Goal: Transaction & Acquisition: Subscribe to service/newsletter

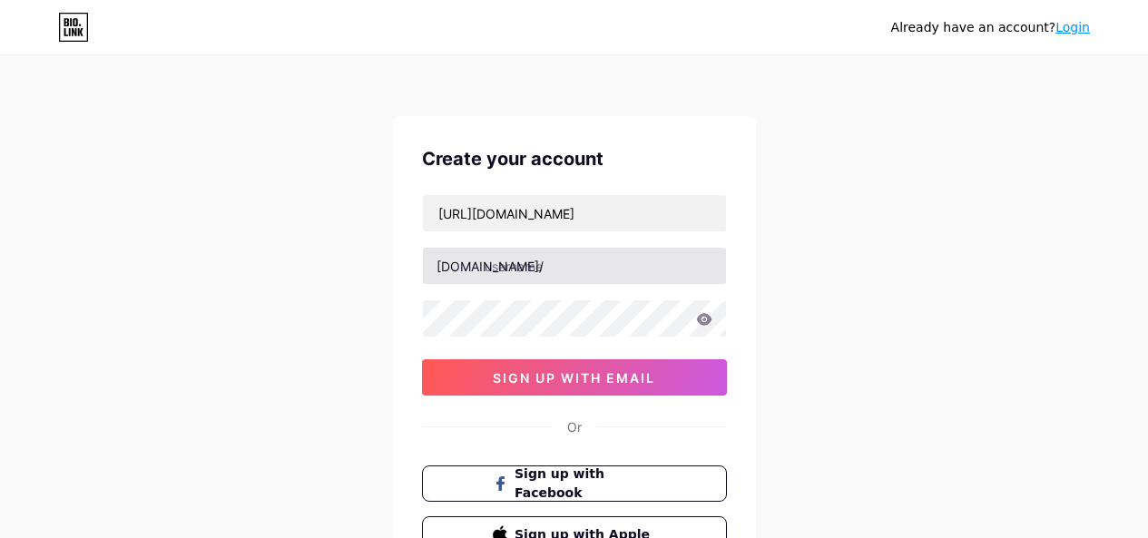
scroll to position [64, 0]
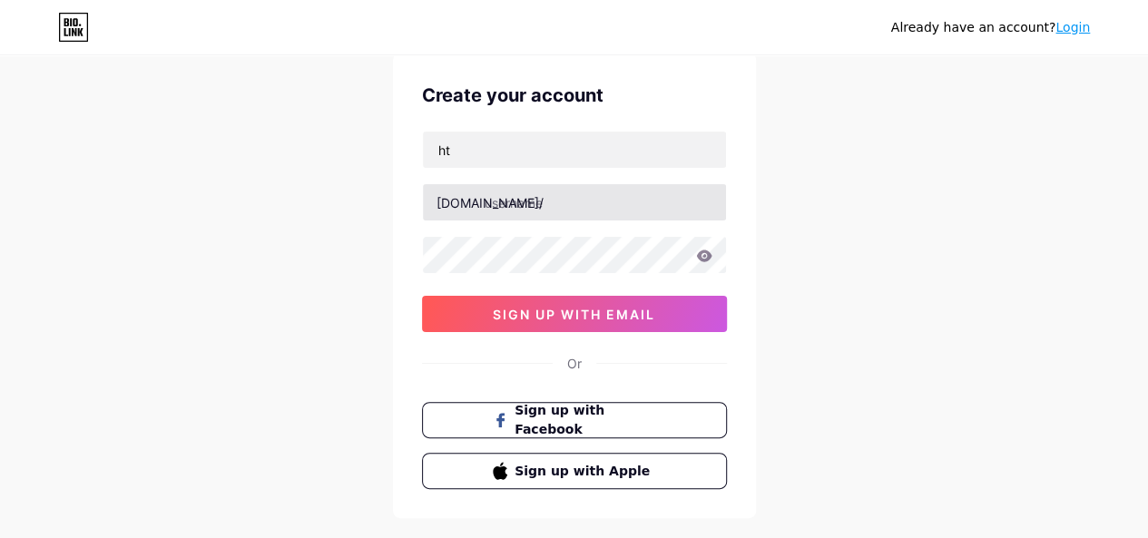
type input "h"
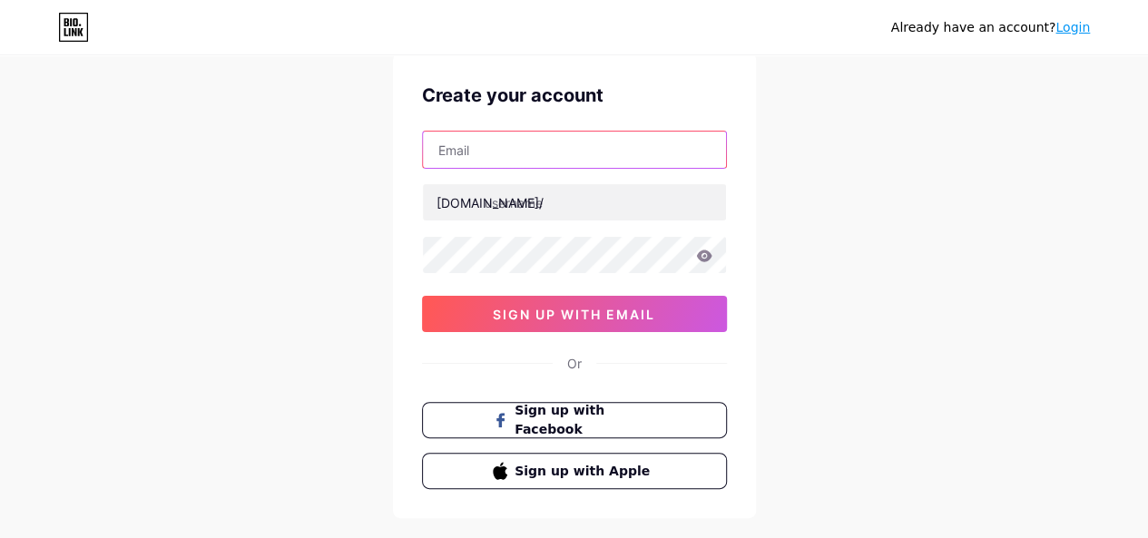
paste input "[EMAIL_ADDRESS][DOMAIN_NAME]"
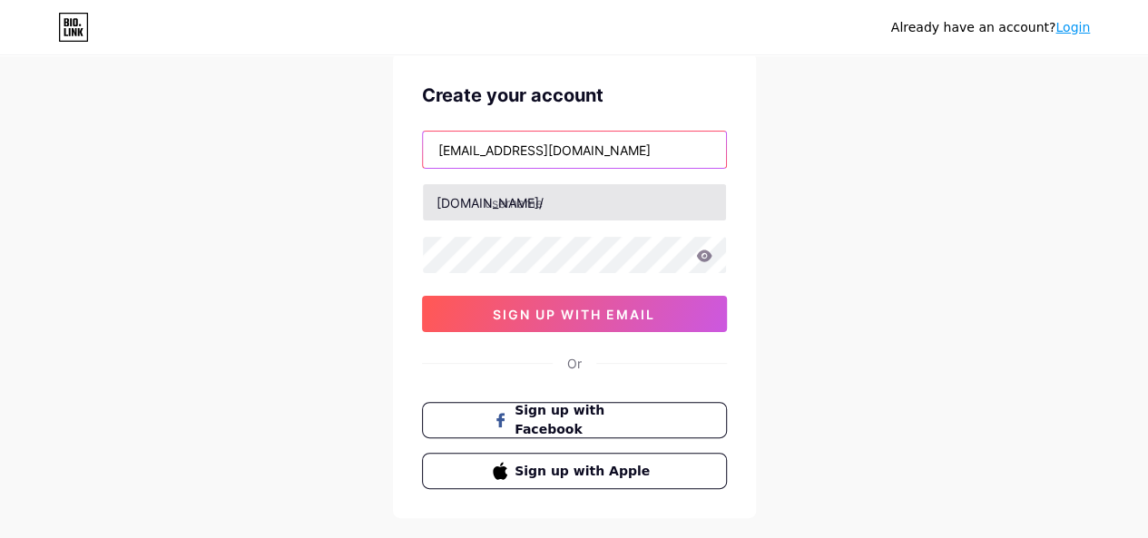
type input "[EMAIL_ADDRESS][DOMAIN_NAME]"
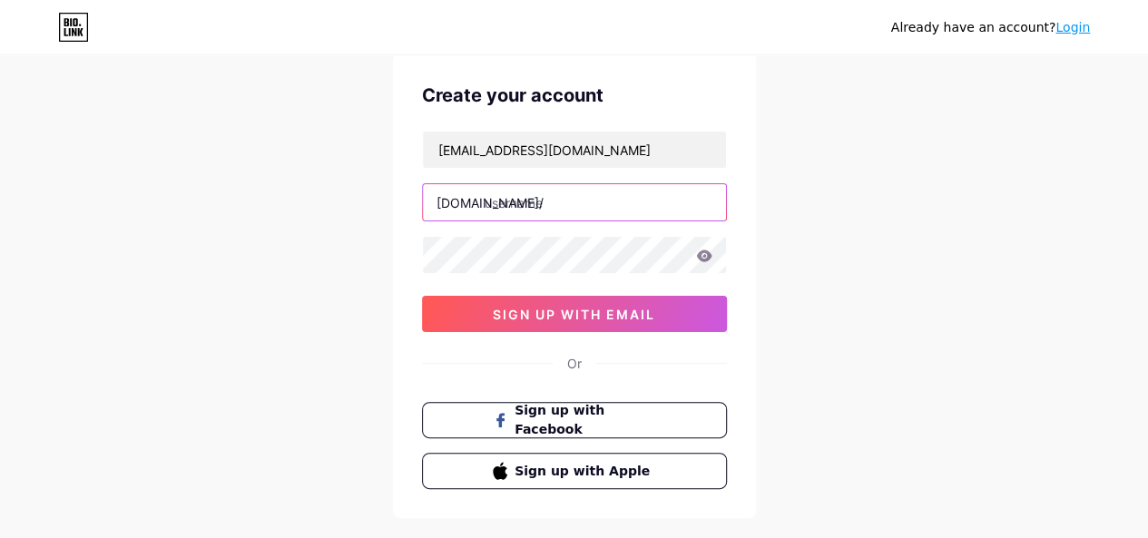
click at [519, 204] on input "text" at bounding box center [574, 202] width 303 height 36
paste input "bigcountryaccounting"
type input "bigcountryaccounting"
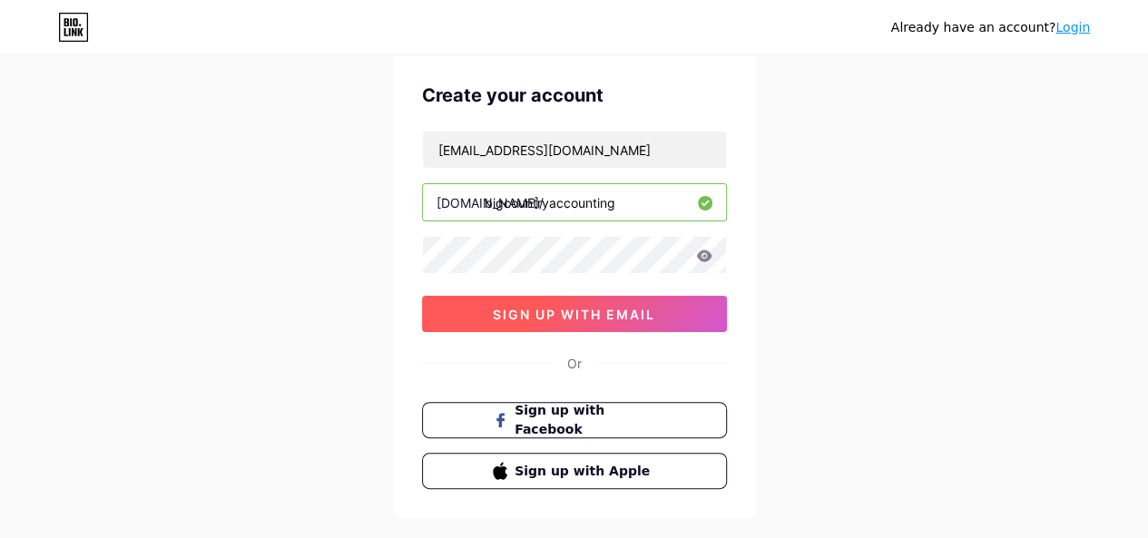
click at [552, 320] on button "sign up with email" at bounding box center [574, 314] width 305 height 36
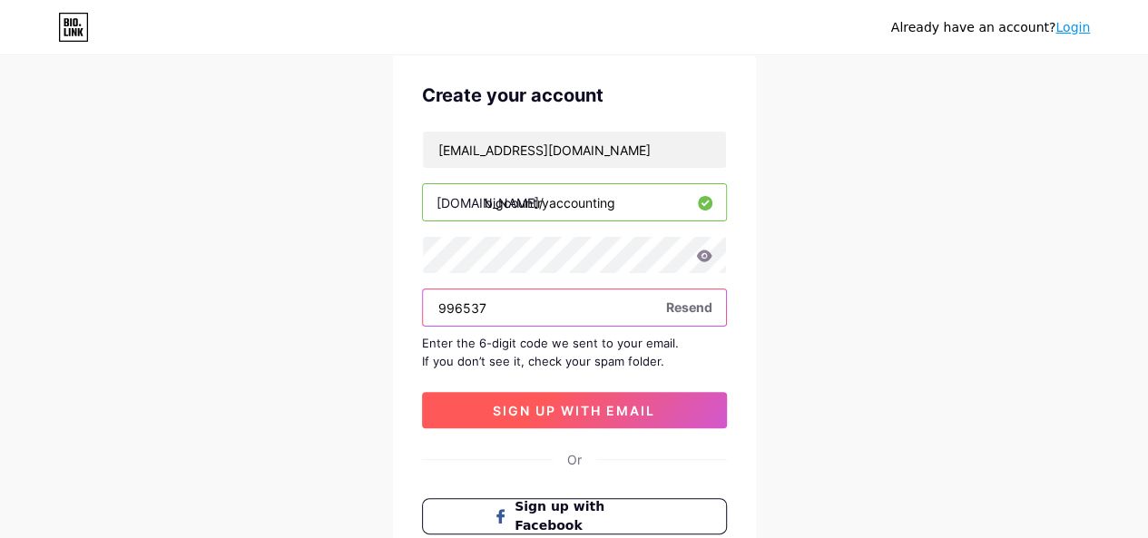
type input "996537"
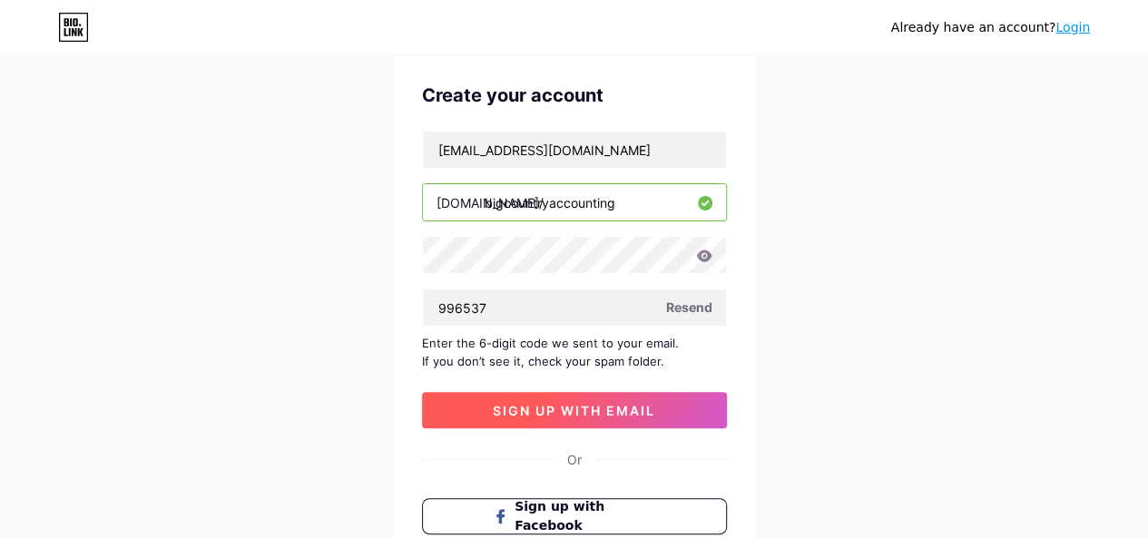
click at [584, 409] on span "sign up with email" at bounding box center [574, 410] width 162 height 15
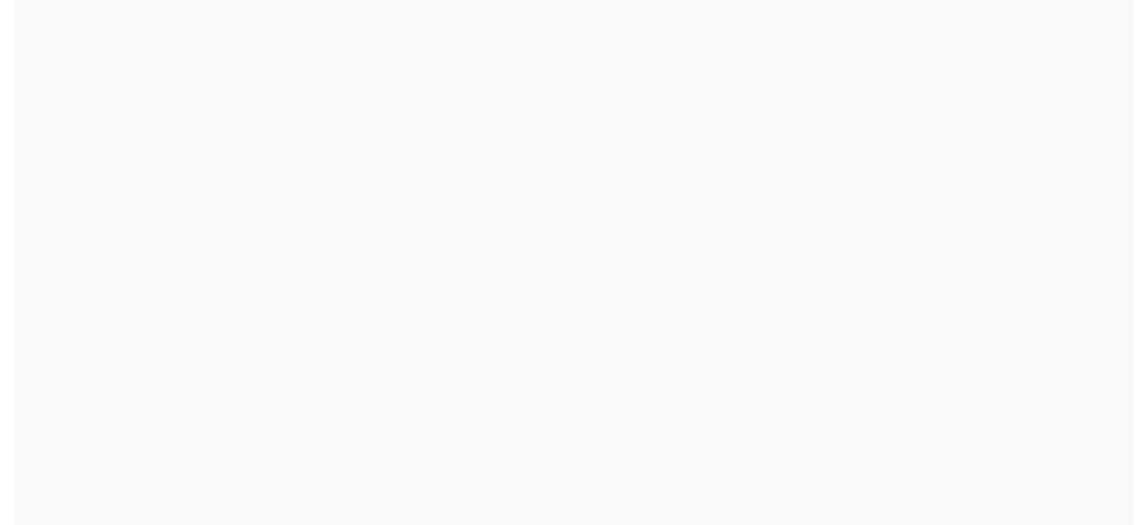
scroll to position [0, 0]
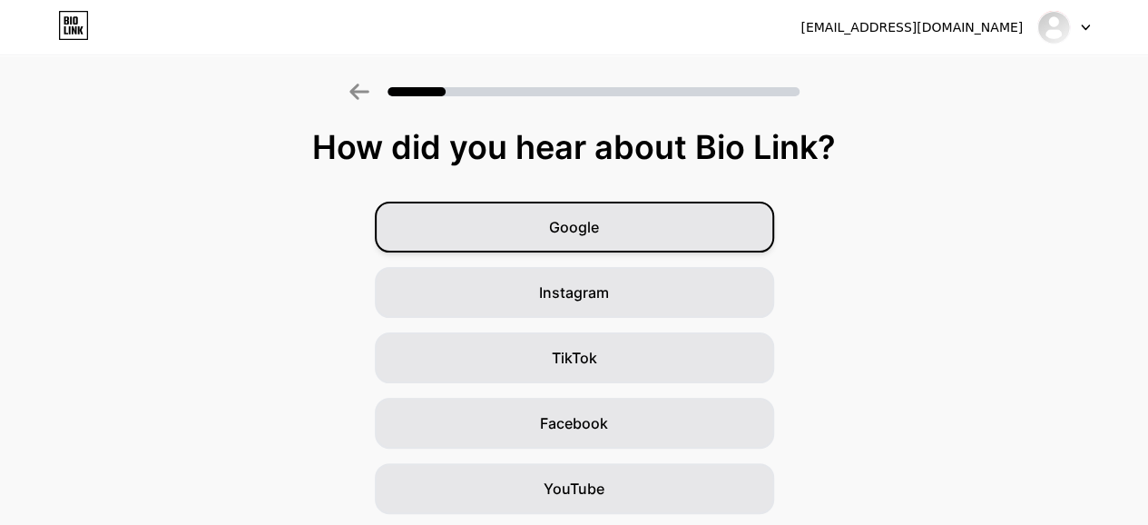
click at [599, 233] on span "Google" at bounding box center [574, 227] width 50 height 22
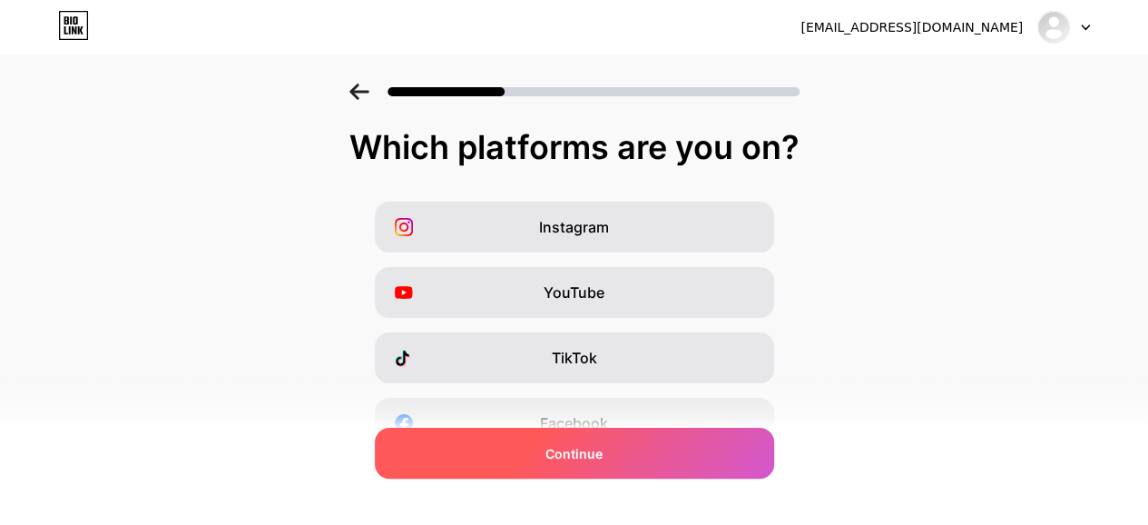
click at [593, 464] on div "Continue" at bounding box center [574, 452] width 399 height 51
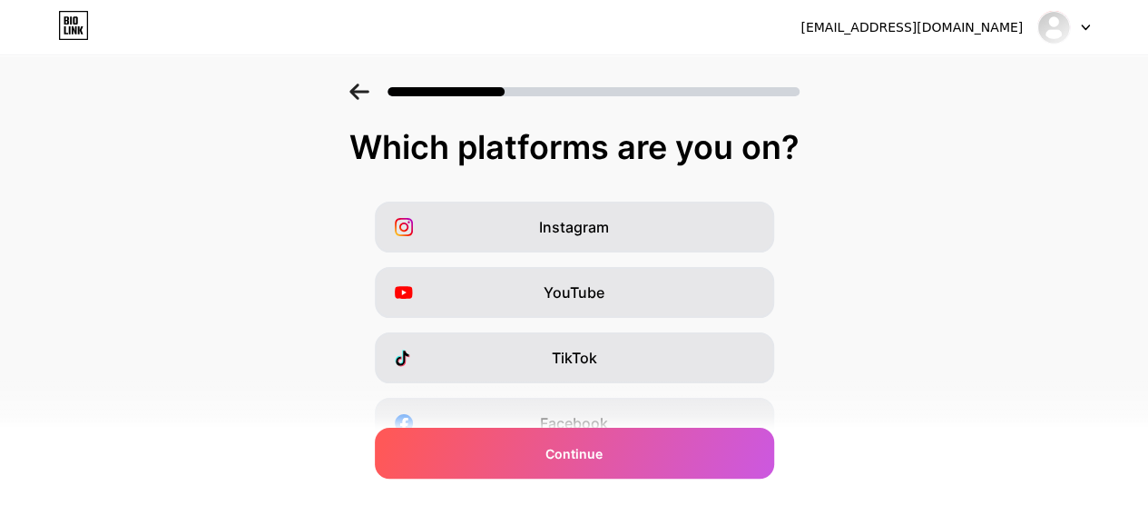
scroll to position [348, 0]
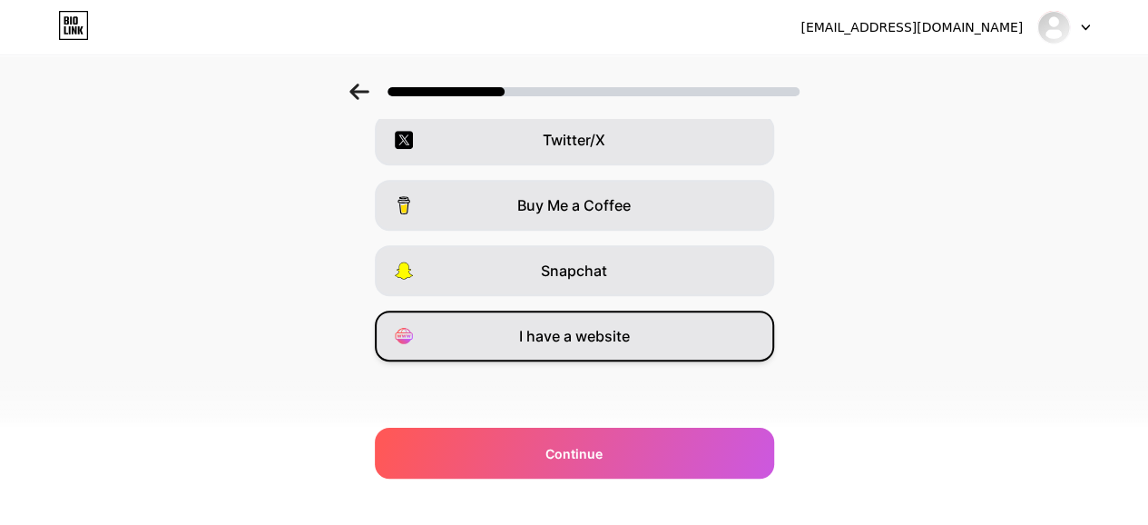
click at [586, 341] on span "I have a website" at bounding box center [574, 336] width 111 height 22
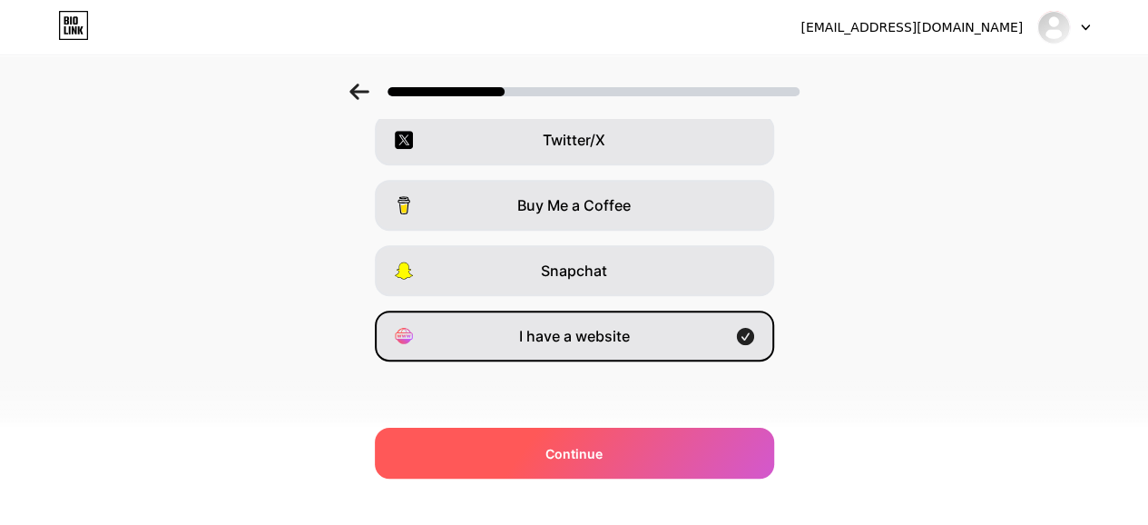
click at [587, 461] on span "Continue" at bounding box center [573, 453] width 57 height 19
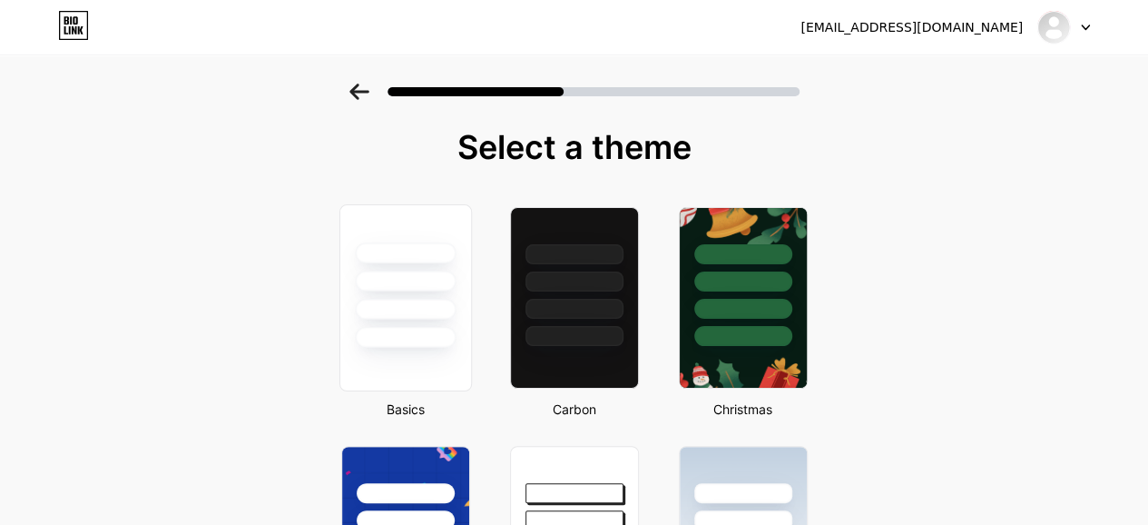
click at [419, 317] on div at bounding box center [405, 309] width 101 height 21
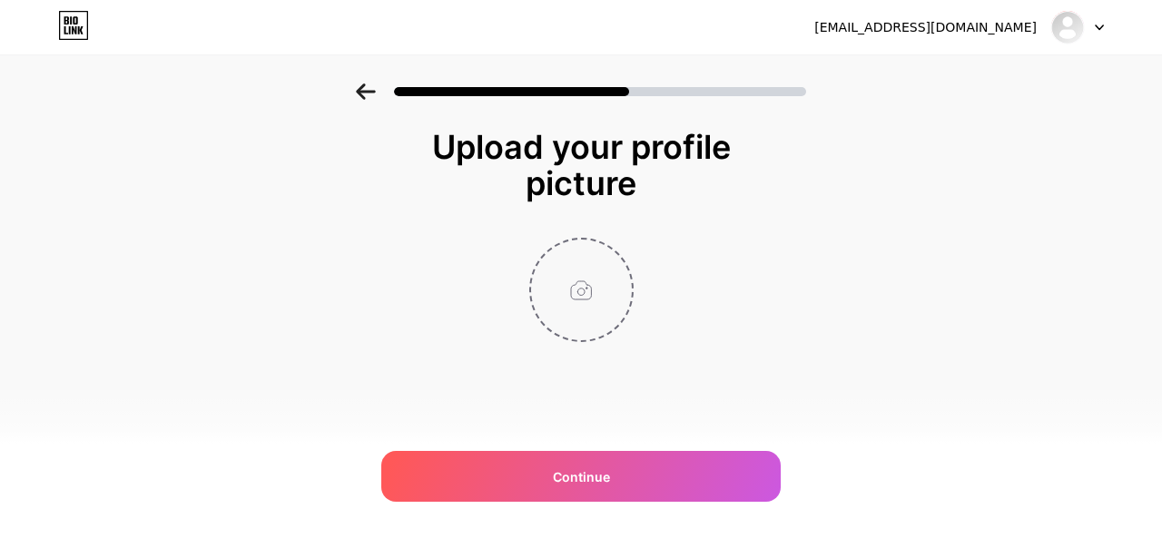
click at [590, 289] on input "file" at bounding box center [581, 290] width 101 height 101
type input "C:\fakepath\big countery logo.png"
click at [588, 295] on img at bounding box center [581, 290] width 104 height 104
click at [620, 254] on icon at bounding box center [622, 251] width 6 height 6
click at [572, 292] on input "file" at bounding box center [581, 290] width 101 height 101
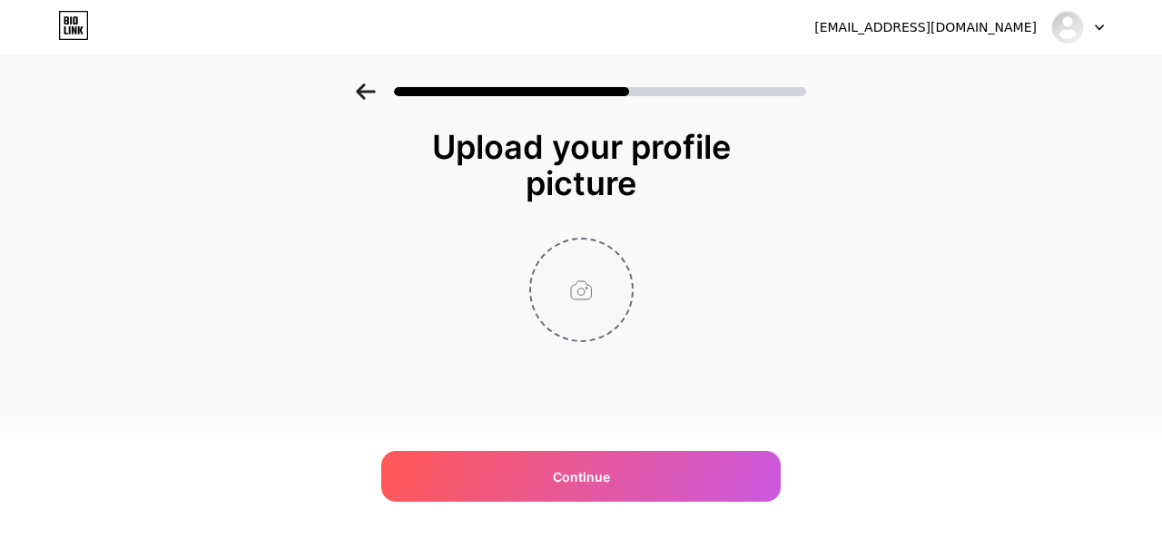
type input "C:\fakepath\big country logo.jpg"
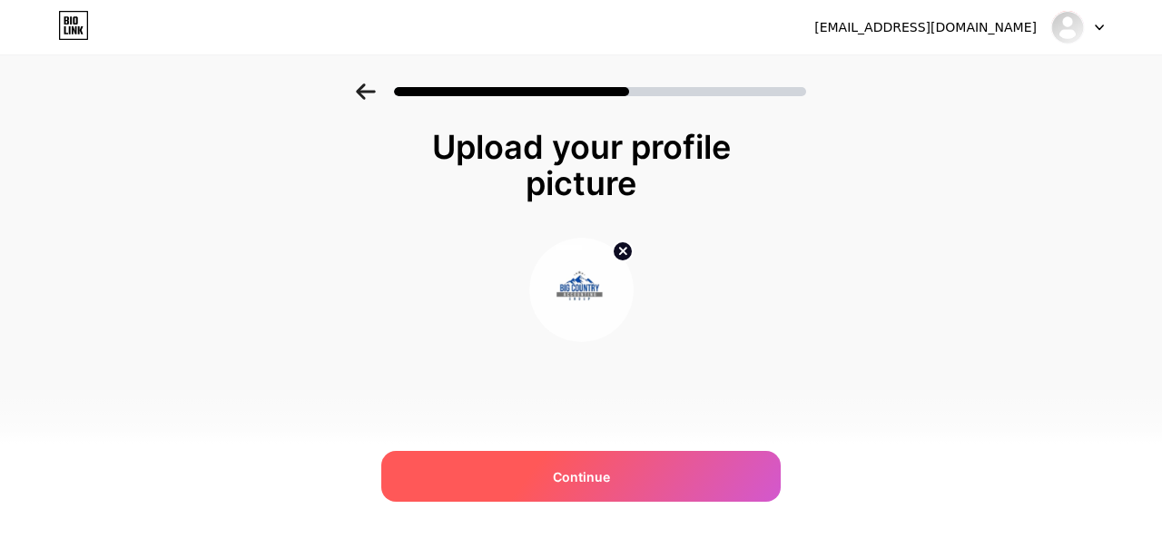
click at [599, 484] on span "Continue" at bounding box center [581, 476] width 57 height 19
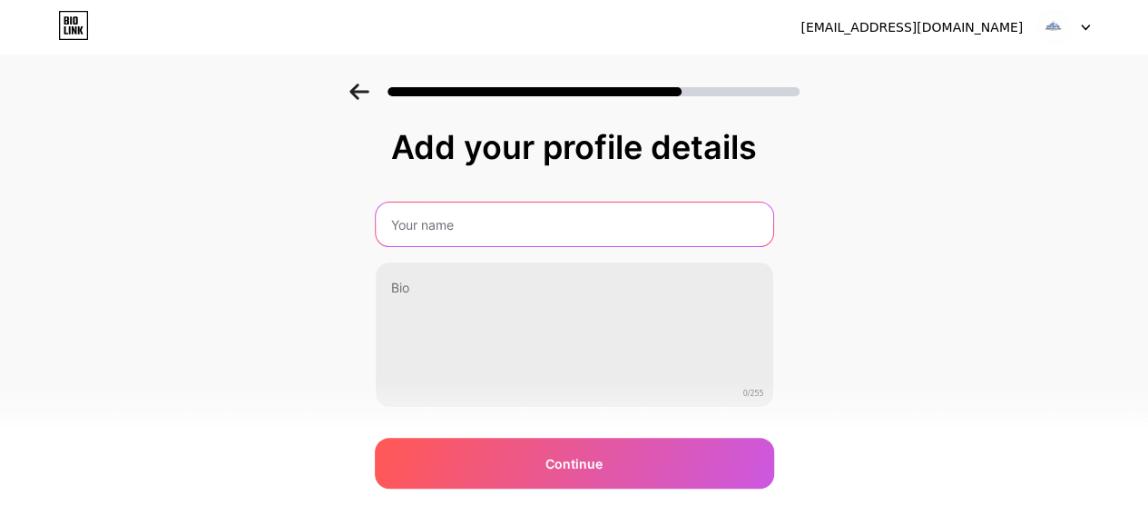
click at [441, 224] on input "text" at bounding box center [574, 224] width 397 height 44
type input "Bigcountryaccounting"
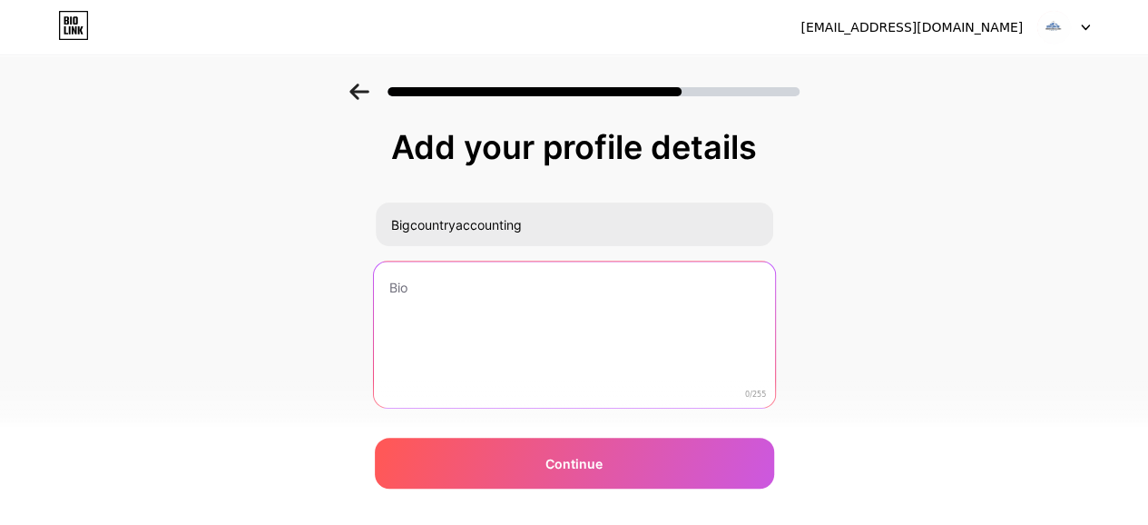
click at [472, 287] on textarea at bounding box center [573, 335] width 401 height 148
paste textarea "Our goal at Big Country Accounting Group is simple: to assist small businesses …"
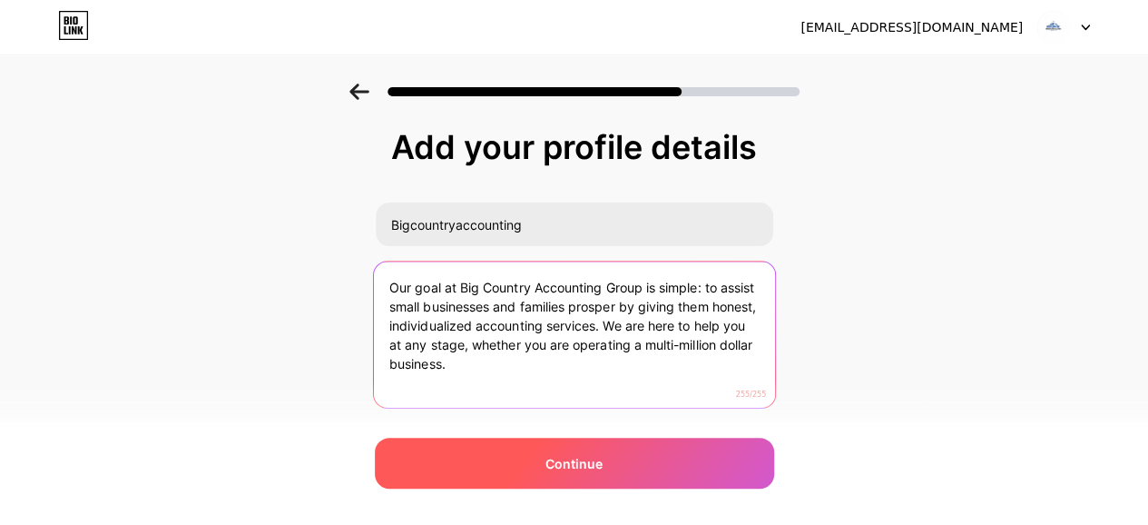
type textarea "Our goal at Big Country Accounting Group is simple: to assist small businesses …"
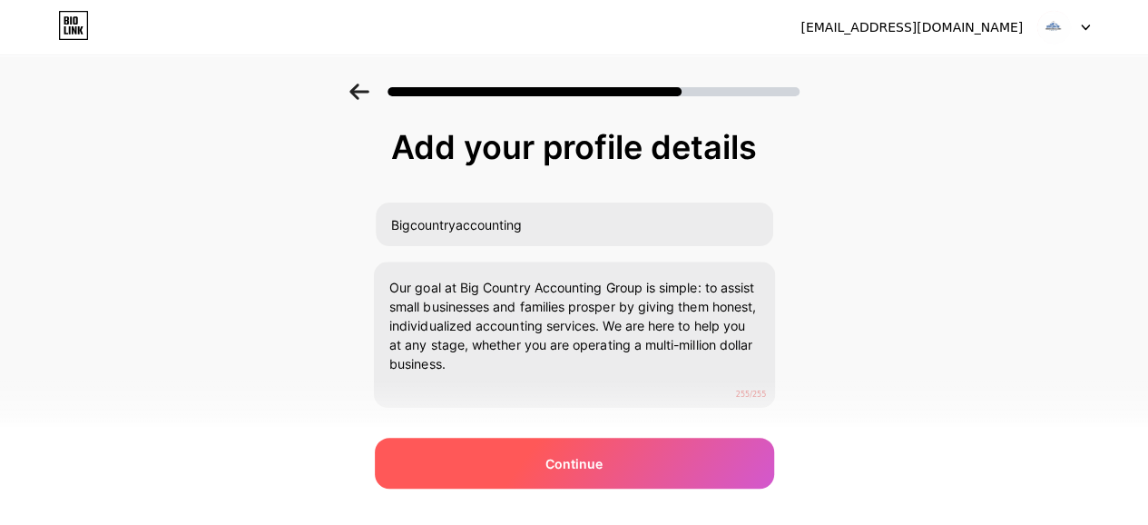
click at [571, 471] on span "Continue" at bounding box center [573, 463] width 57 height 19
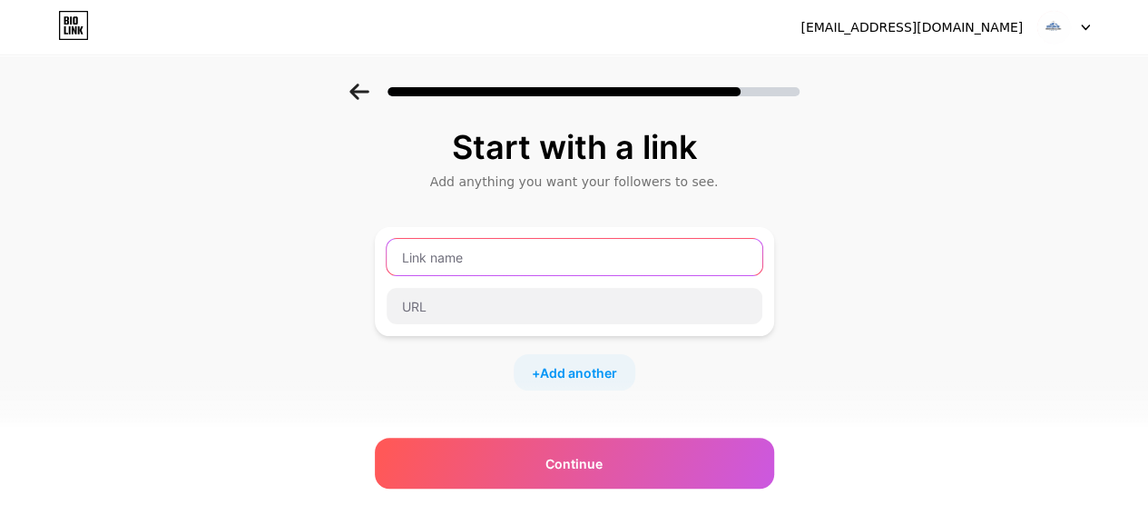
click at [492, 260] on input "text" at bounding box center [575, 257] width 376 height 36
type input "Website"
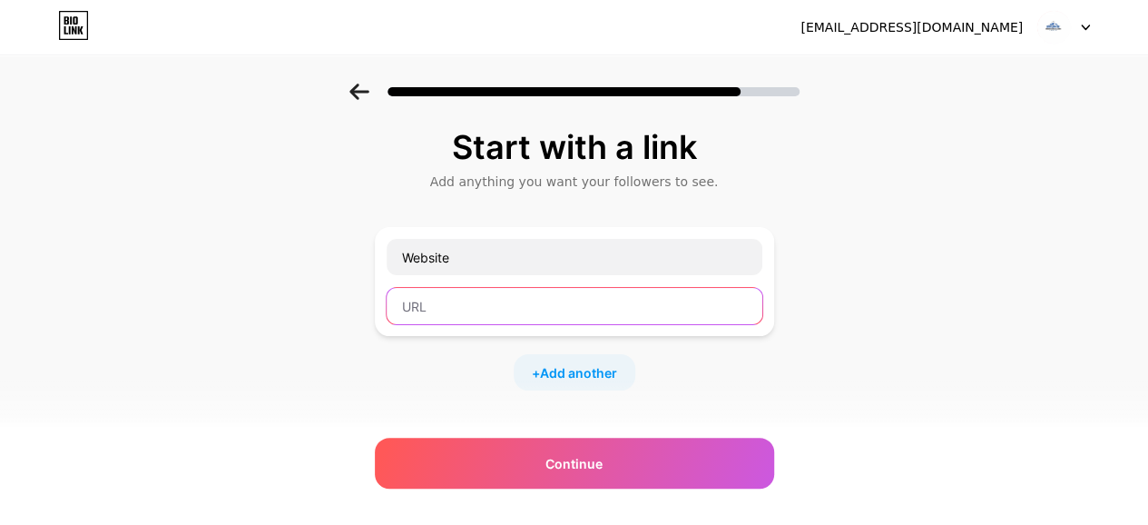
click at [495, 301] on input "text" at bounding box center [575, 306] width 376 height 36
paste input "https://bigcountryaccounting.com/"
type input "https://bigcountryaccounting.com/"
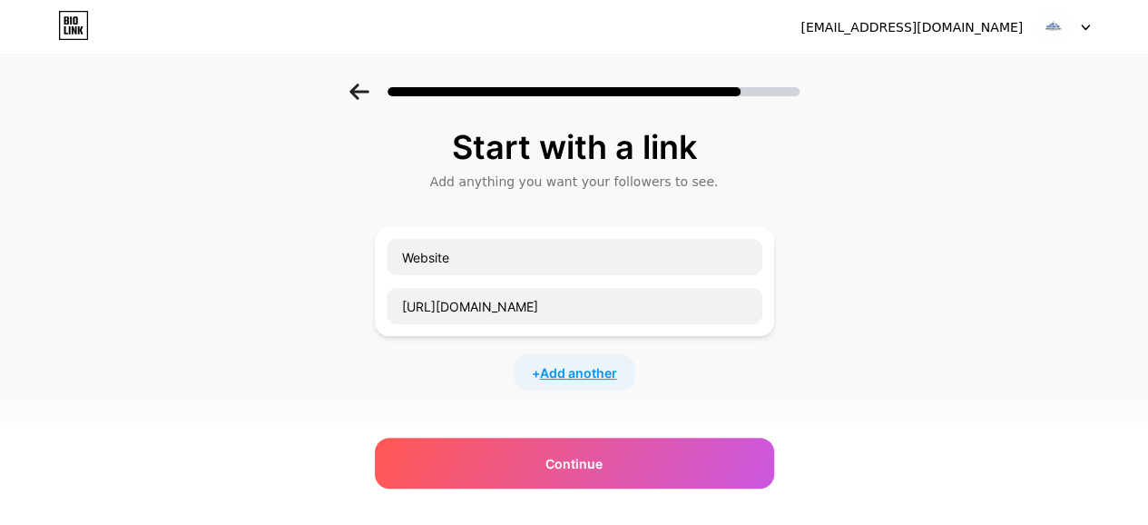
click at [564, 371] on span "Add another" at bounding box center [578, 372] width 77 height 19
click at [490, 386] on input "text" at bounding box center [575, 384] width 376 height 36
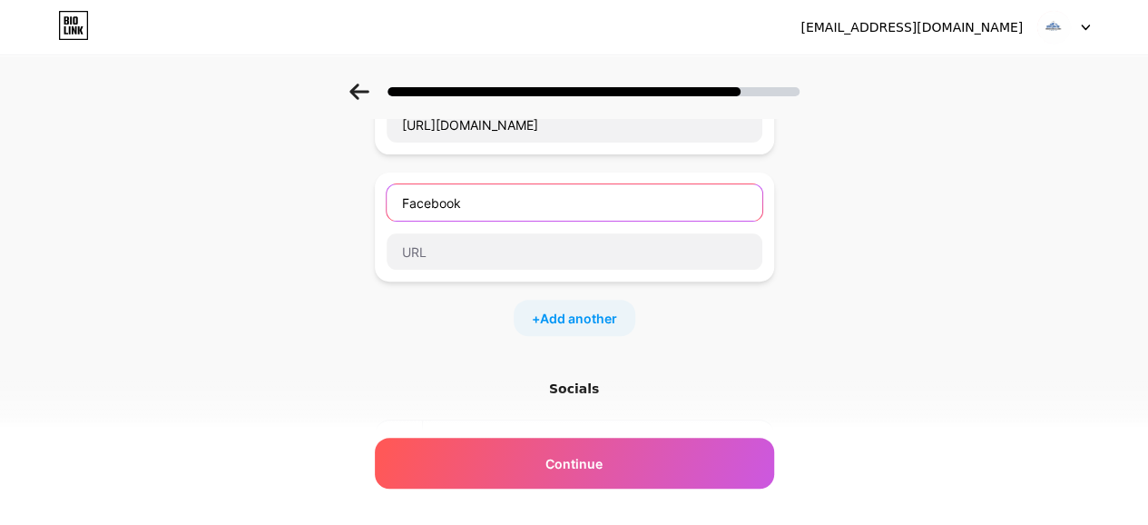
type input "Facebook"
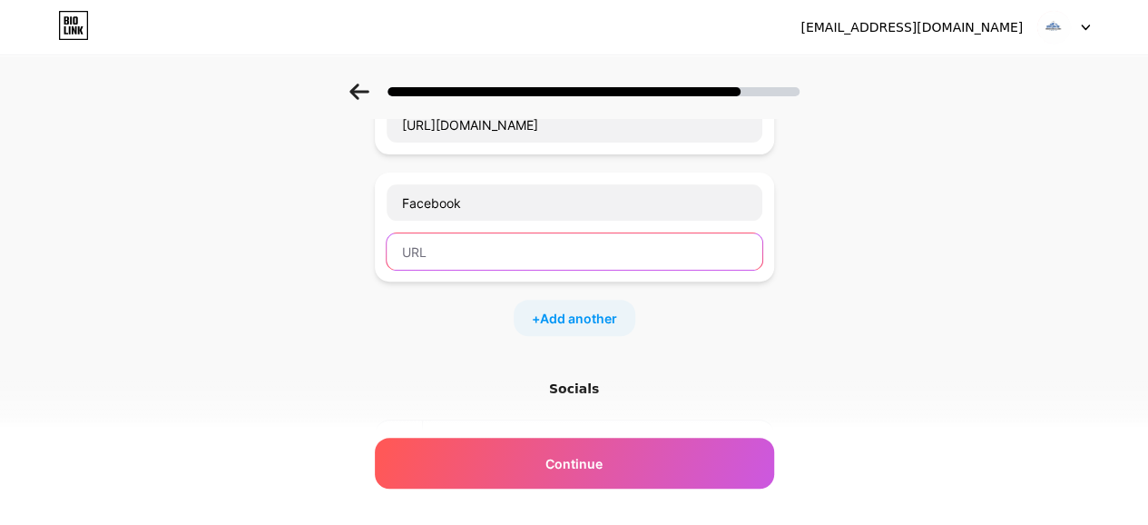
click at [458, 248] on input "text" at bounding box center [575, 251] width 376 height 36
paste input "https://www.facebook.com/people/Big-Country-Accounting-Group/61566843005903/"
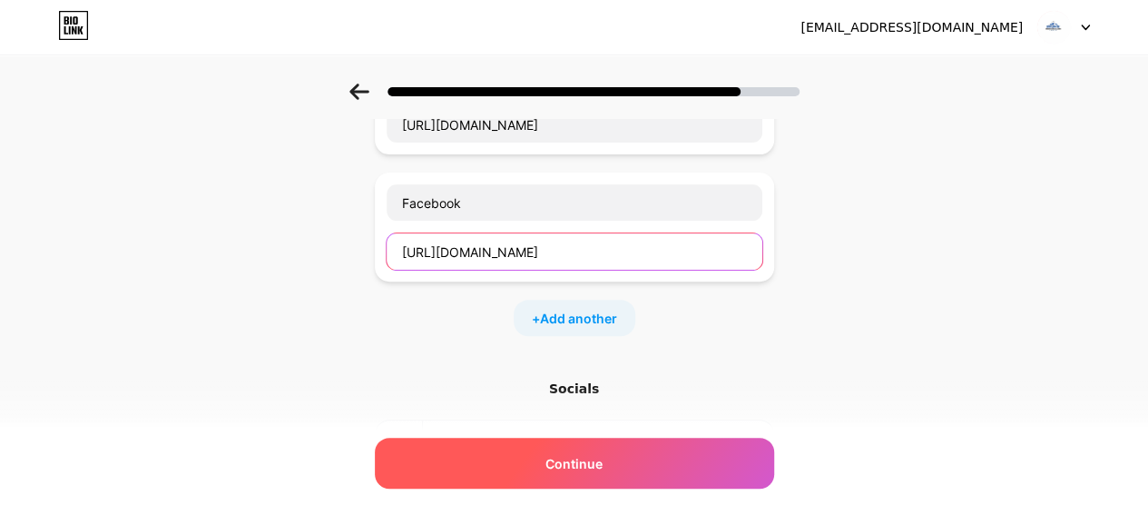
type input "https://www.facebook.com/people/Big-Country-Accounting-Group/61566843005903/"
click at [575, 459] on span "Continue" at bounding box center [573, 463] width 57 height 19
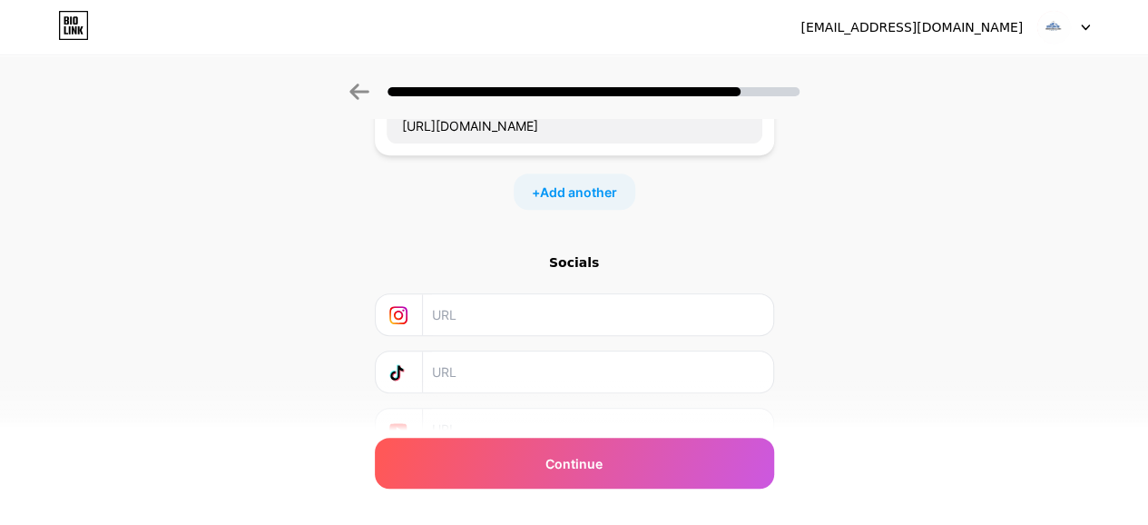
scroll to position [392, 0]
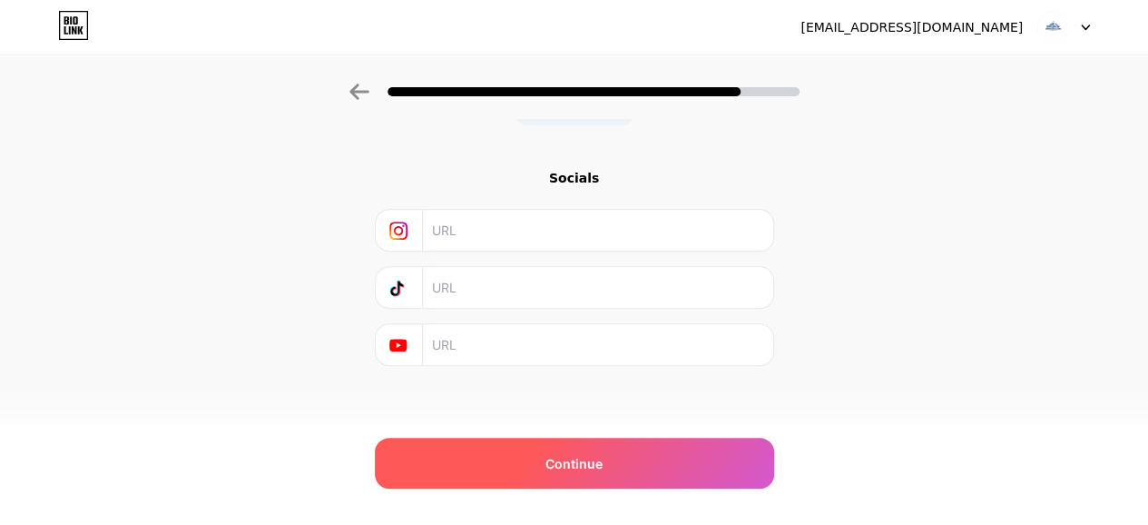
click at [581, 455] on span "Continue" at bounding box center [573, 463] width 57 height 19
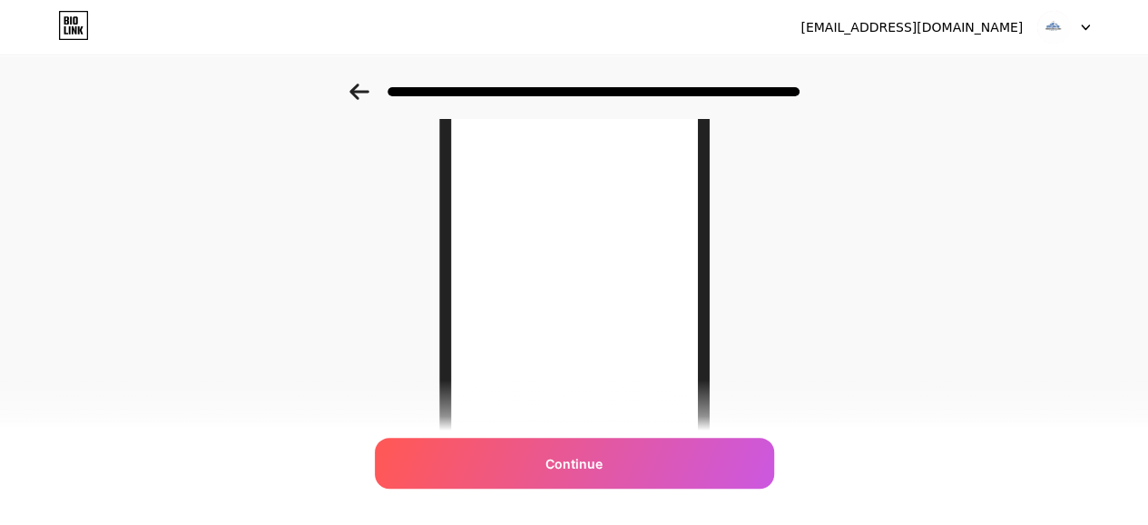
scroll to position [272, 0]
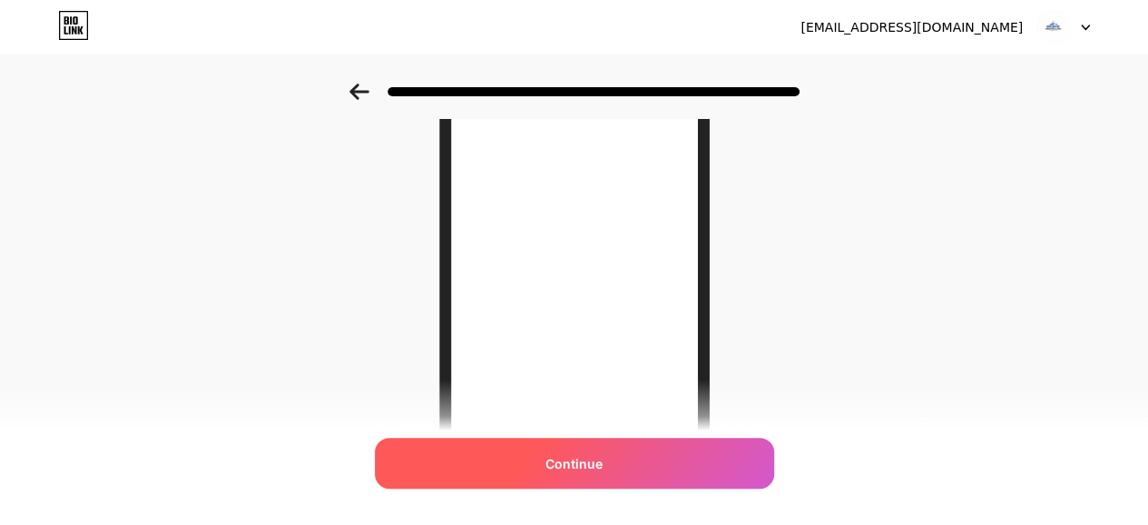
click at [601, 468] on span "Continue" at bounding box center [573, 463] width 57 height 19
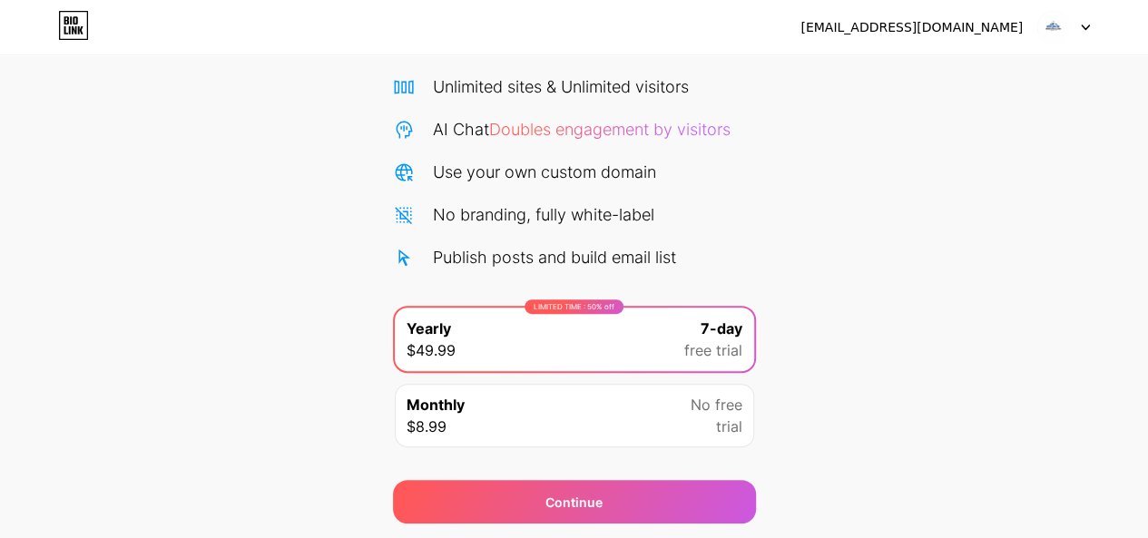
scroll to position [191, 0]
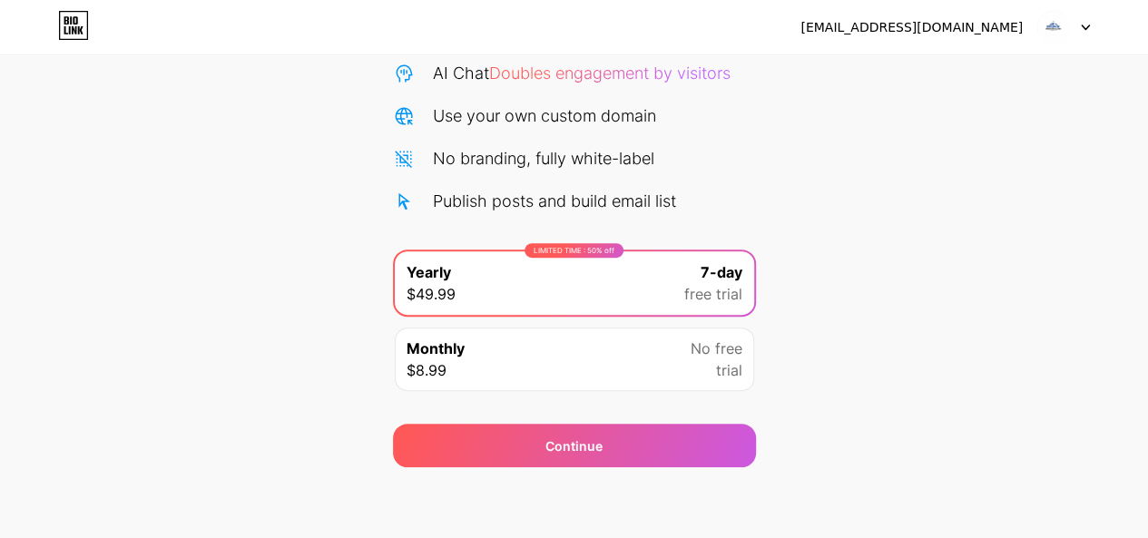
click at [1086, 27] on icon at bounding box center [1085, 27] width 7 height 5
click at [966, 29] on div "[EMAIL_ADDRESS][DOMAIN_NAME]" at bounding box center [911, 27] width 222 height 19
click at [914, 26] on div "[EMAIL_ADDRESS][DOMAIN_NAME]" at bounding box center [911, 27] width 222 height 19
click at [804, 103] on div "Start your 7 day free trial Cancel anytime. We will send you an email 2 days be…" at bounding box center [574, 180] width 1148 height 574
click at [949, 8] on div "bigcountrya061@gmail.com Logout" at bounding box center [574, 27] width 1148 height 54
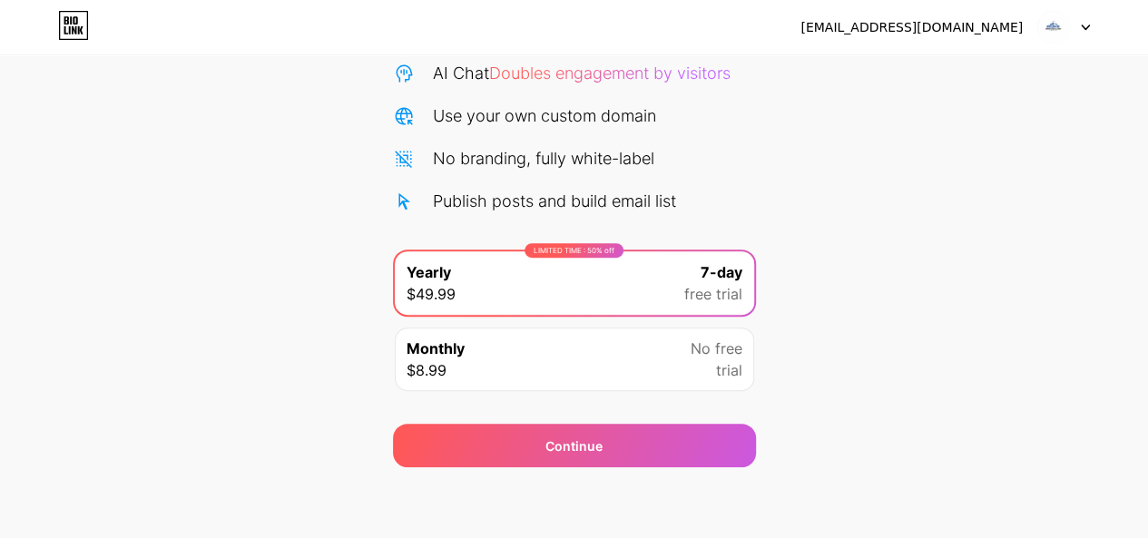
click at [952, 22] on div "[EMAIL_ADDRESS][DOMAIN_NAME]" at bounding box center [911, 27] width 222 height 19
click at [1053, 26] on img at bounding box center [1053, 27] width 34 height 34
click at [856, 295] on div "Start your 7 day free trial Cancel anytime. We will send you an email 2 days be…" at bounding box center [574, 180] width 1148 height 574
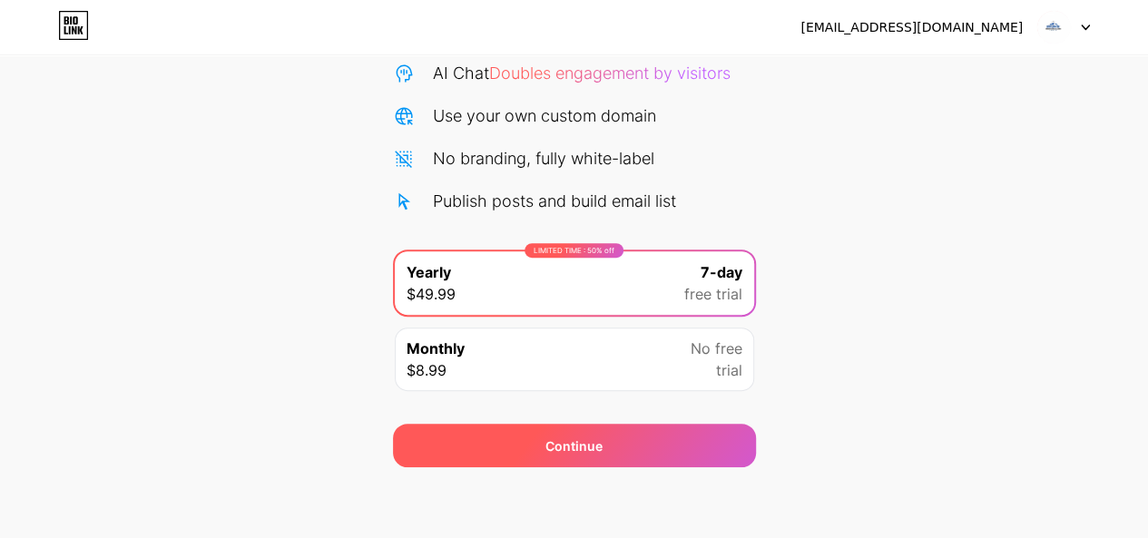
click at [574, 452] on div "Continue" at bounding box center [573, 445] width 57 height 19
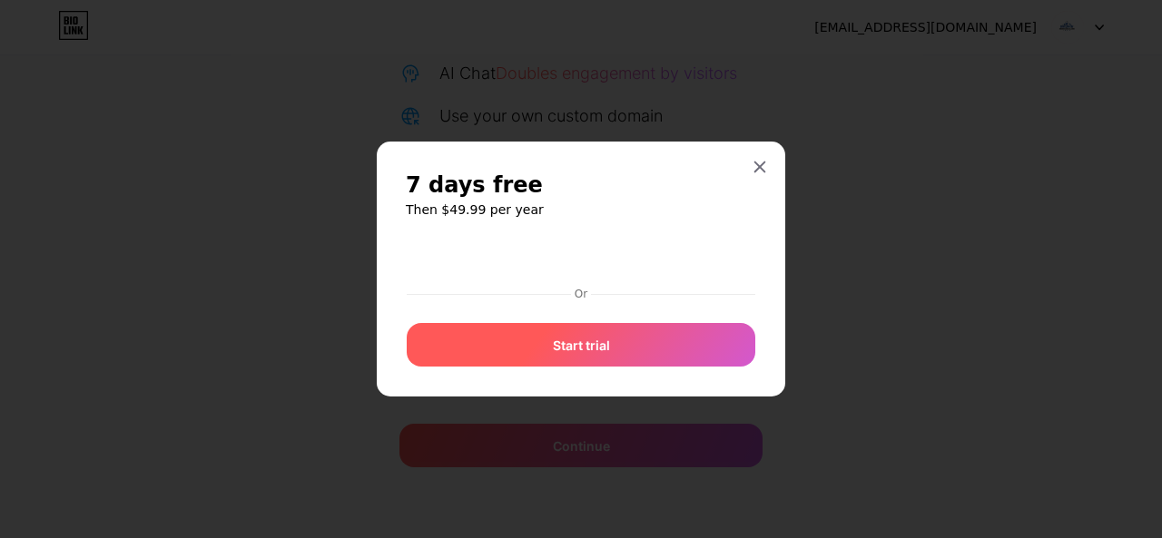
click at [593, 357] on div "Start trial" at bounding box center [581, 345] width 348 height 44
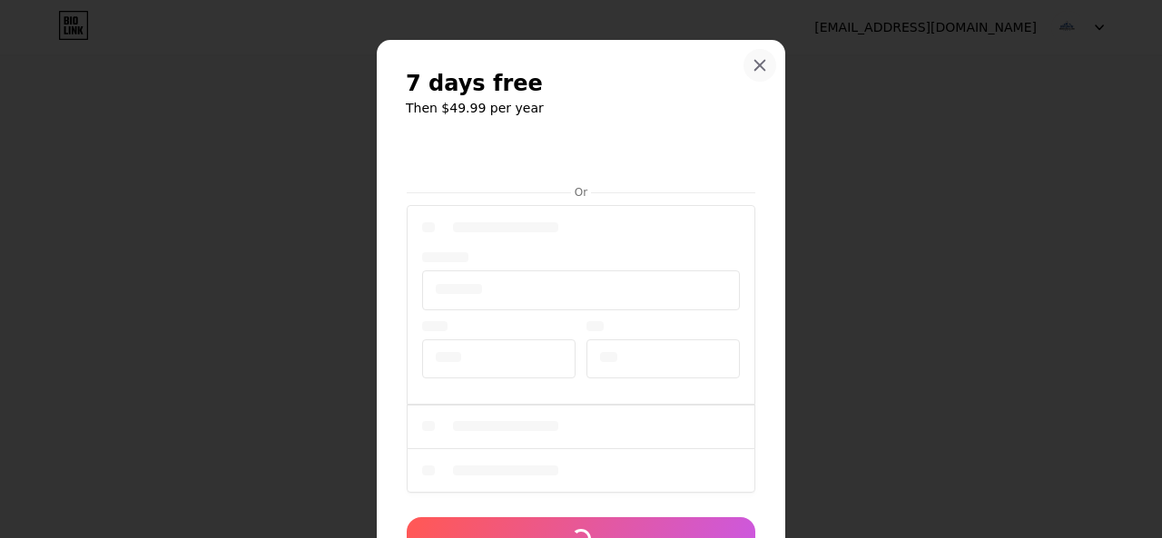
click at [755, 63] on icon at bounding box center [760, 66] width 10 height 10
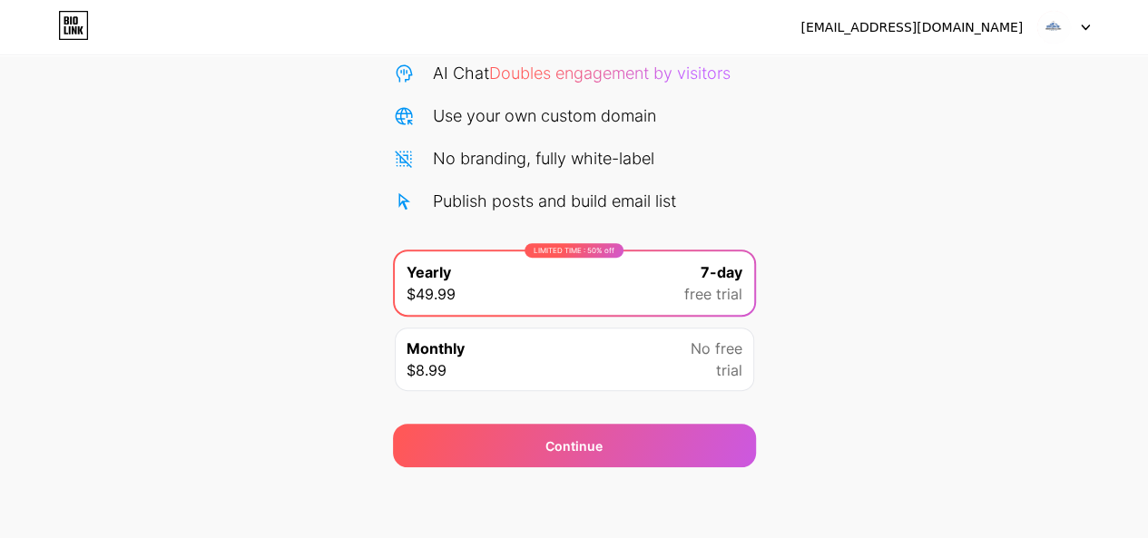
click at [71, 21] on icon at bounding box center [71, 20] width 2 height 8
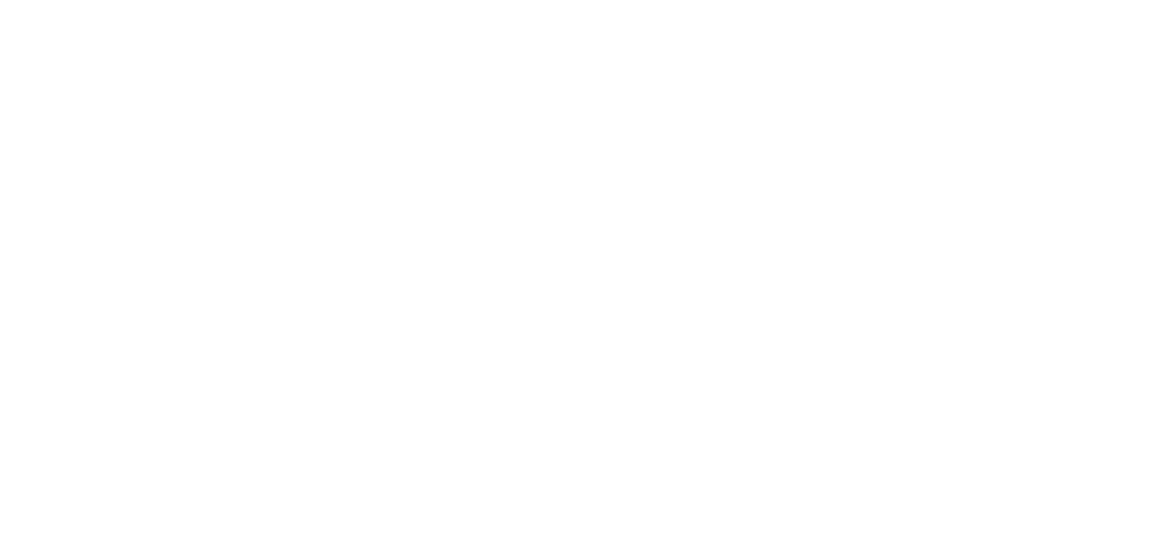
click at [102, 0] on html at bounding box center [581, 0] width 1162 height 0
click at [475, 0] on html at bounding box center [581, 0] width 1162 height 0
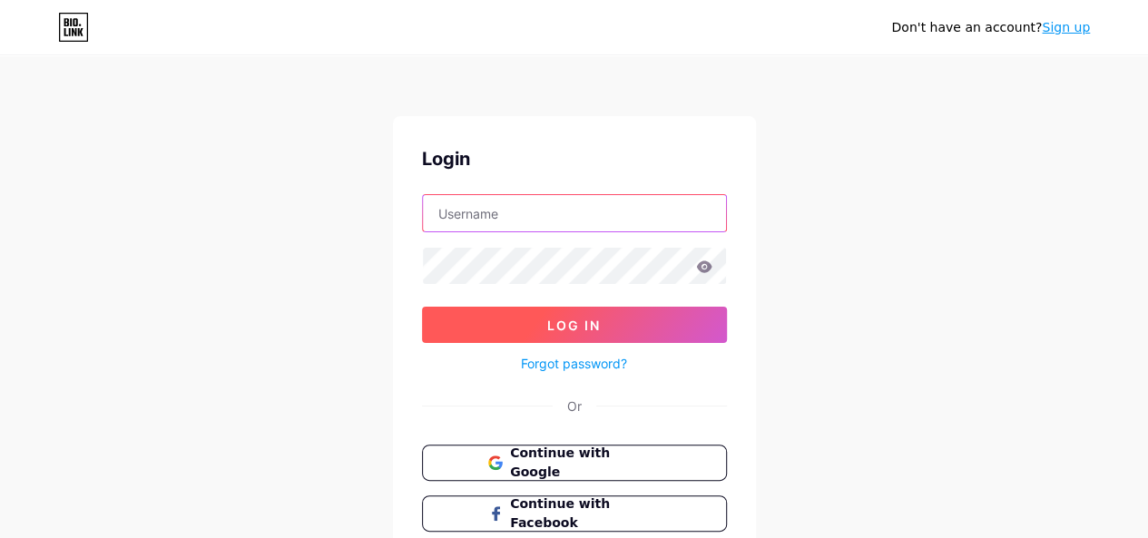
type input "[EMAIL_ADDRESS][DOMAIN_NAME]"
click at [578, 324] on span "Log In" at bounding box center [574, 325] width 54 height 15
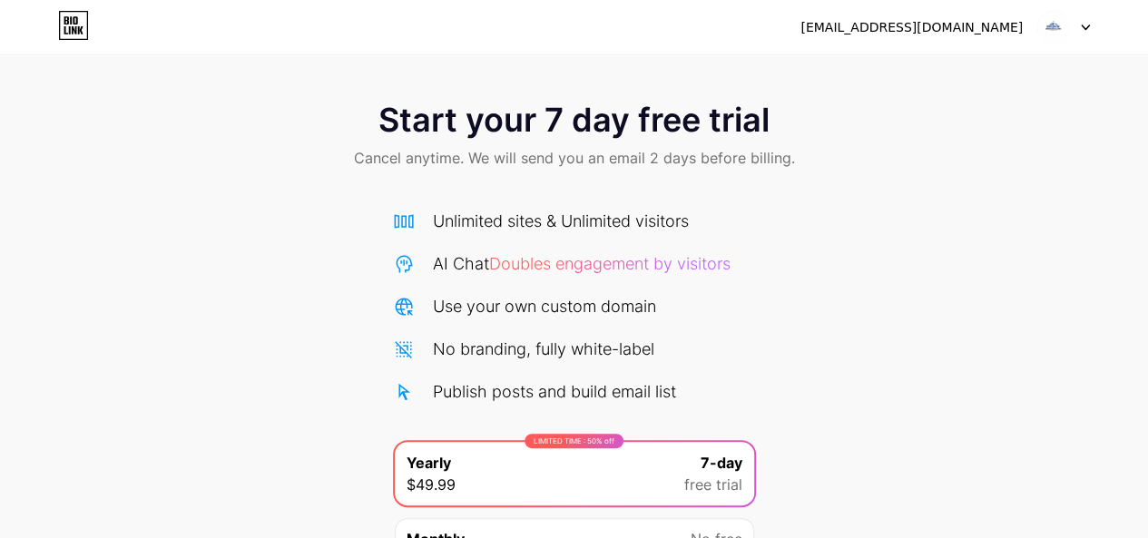
click at [508, 130] on span "Start your 7 day free trial" at bounding box center [573, 120] width 391 height 36
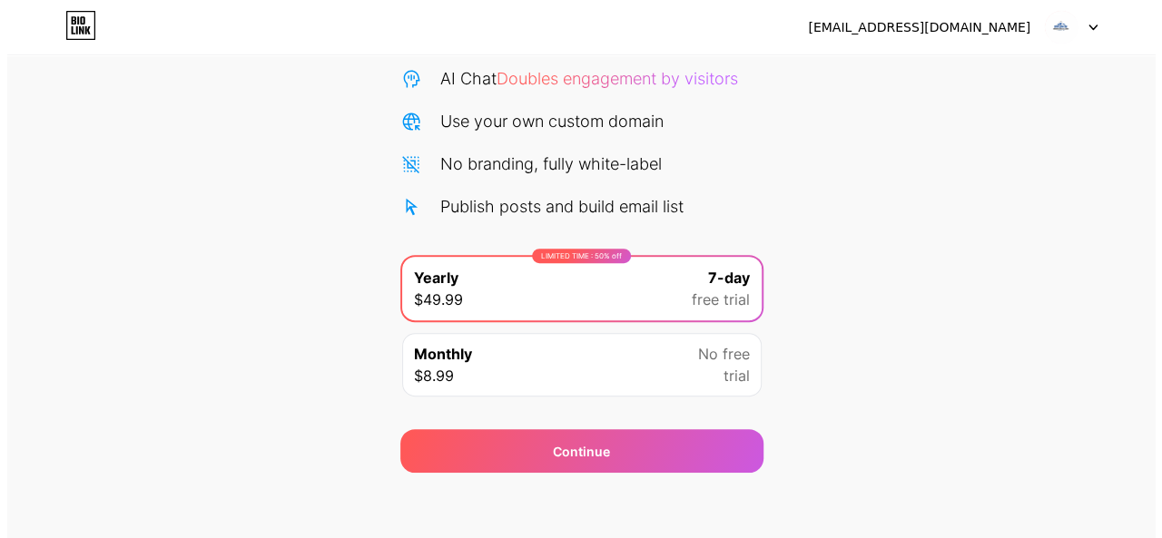
scroll to position [191, 0]
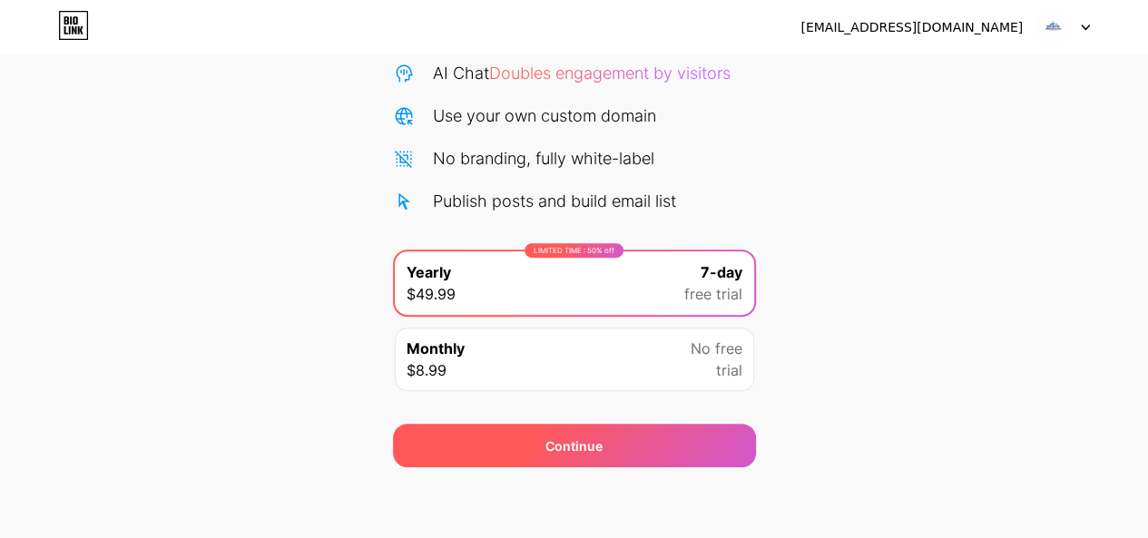
click at [597, 451] on div "Continue" at bounding box center [573, 445] width 57 height 19
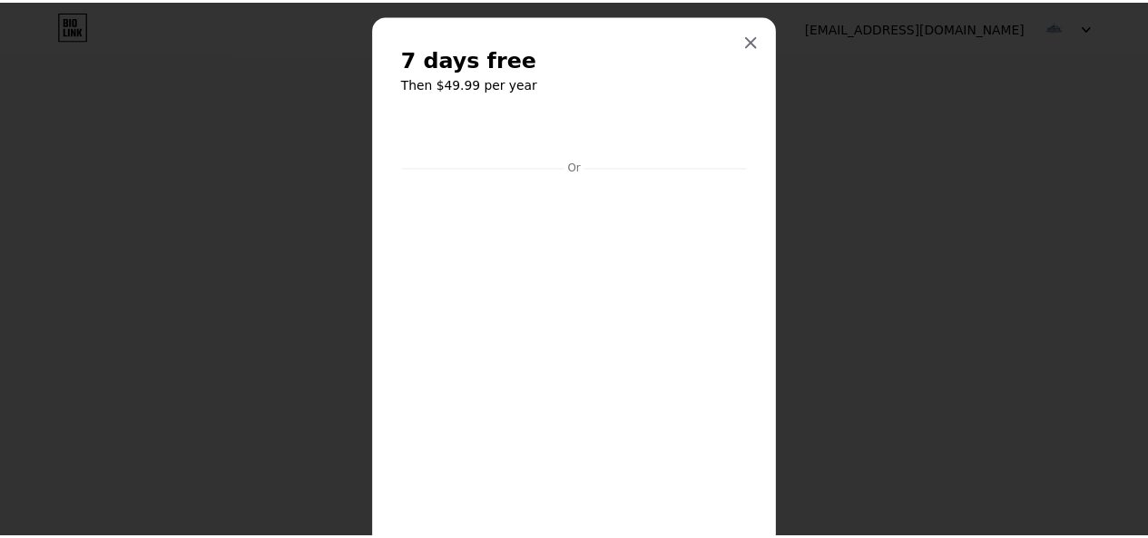
scroll to position [0, 0]
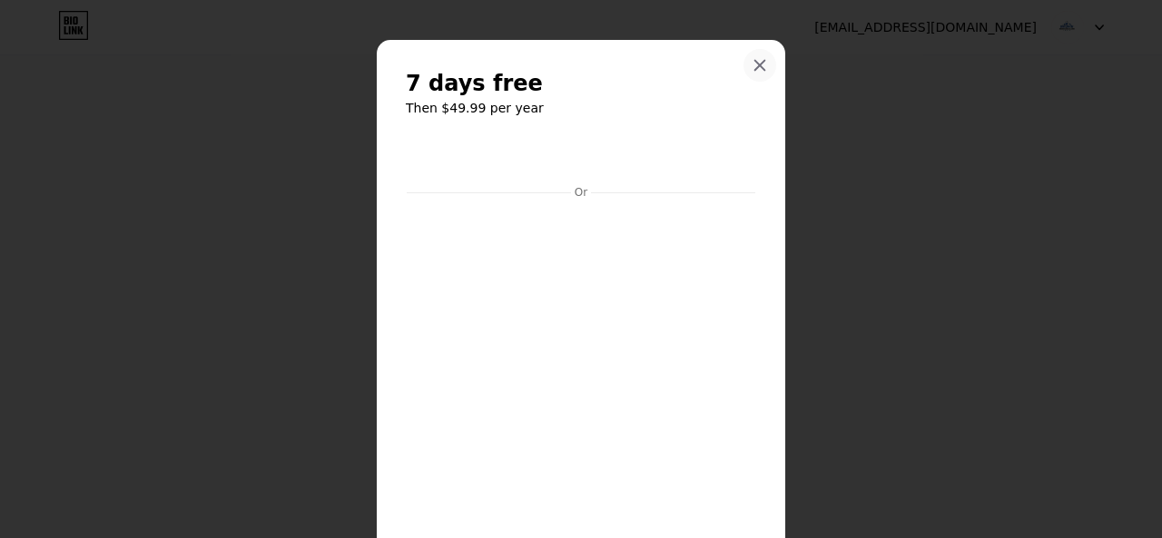
click at [755, 64] on icon at bounding box center [760, 66] width 10 height 10
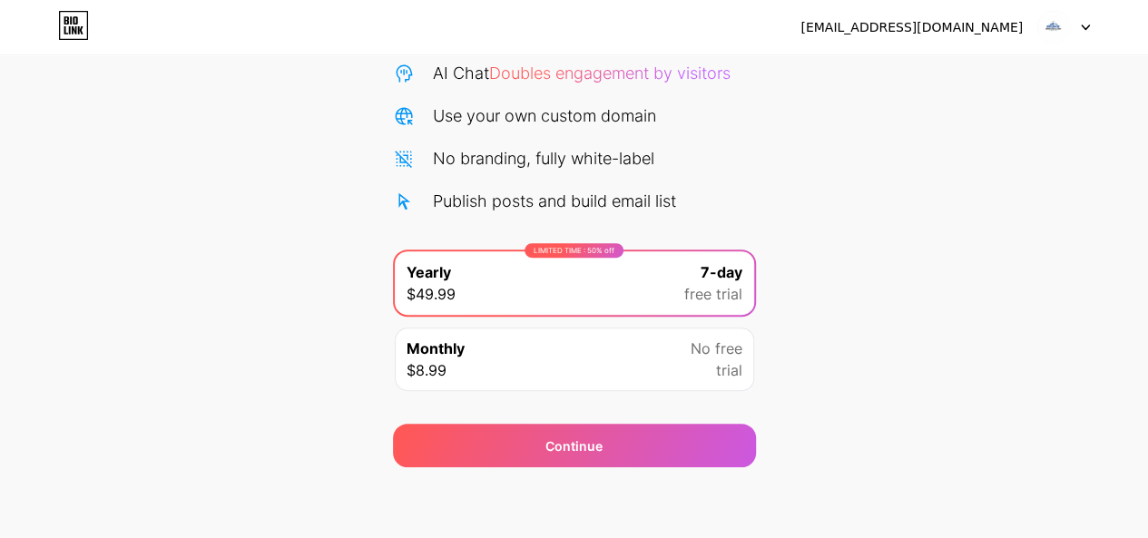
click at [517, 378] on div "Monthly $8.99 No free trial" at bounding box center [574, 360] width 359 height 64
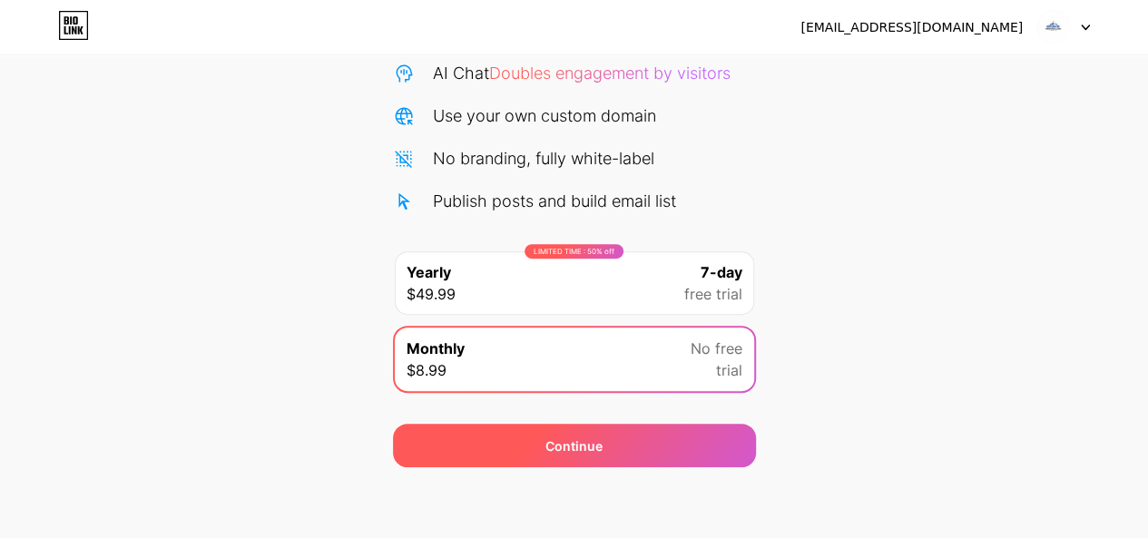
click at [570, 455] on div "Continue" at bounding box center [574, 446] width 363 height 44
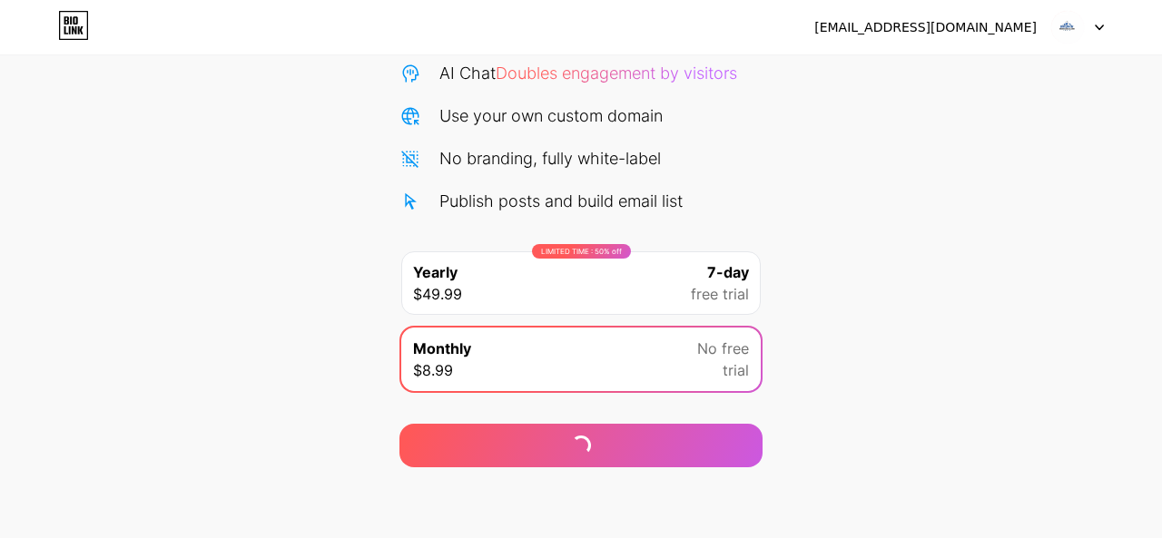
click at [0, 0] on div at bounding box center [0, 0] width 0 height 0
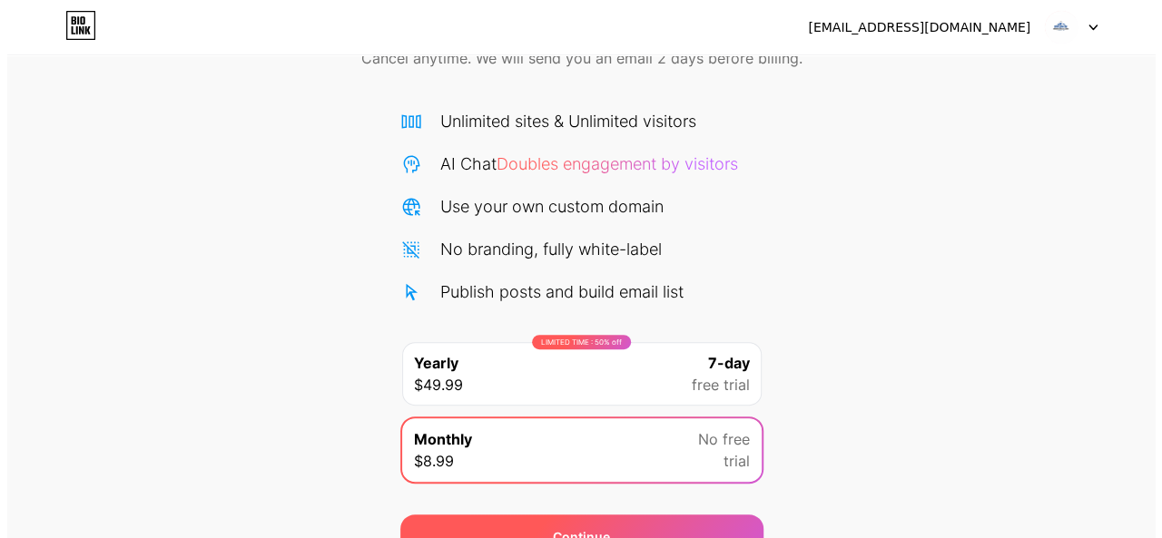
scroll to position [191, 0]
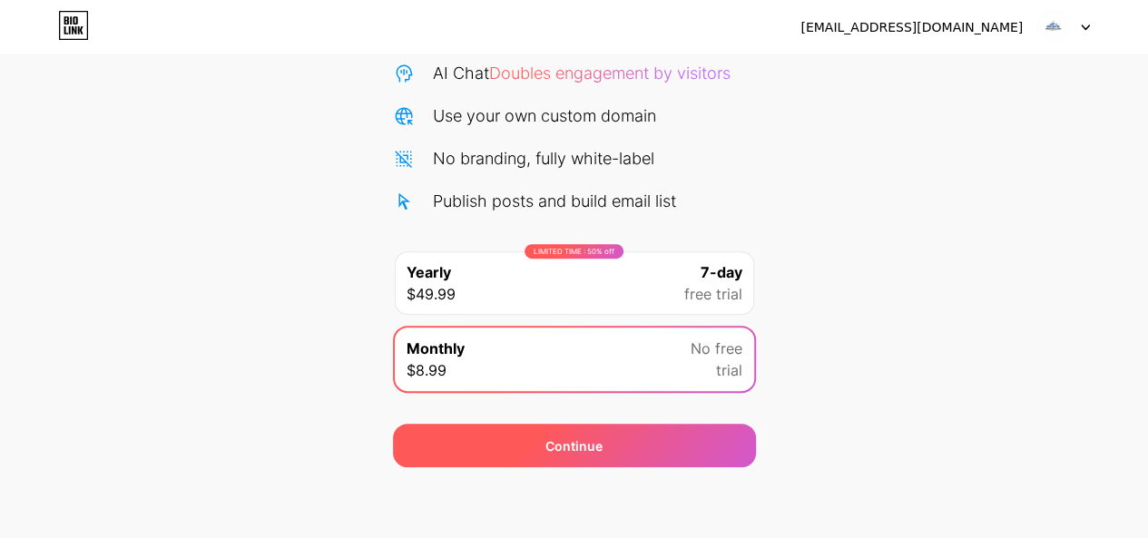
click at [550, 455] on div "Continue" at bounding box center [574, 446] width 363 height 44
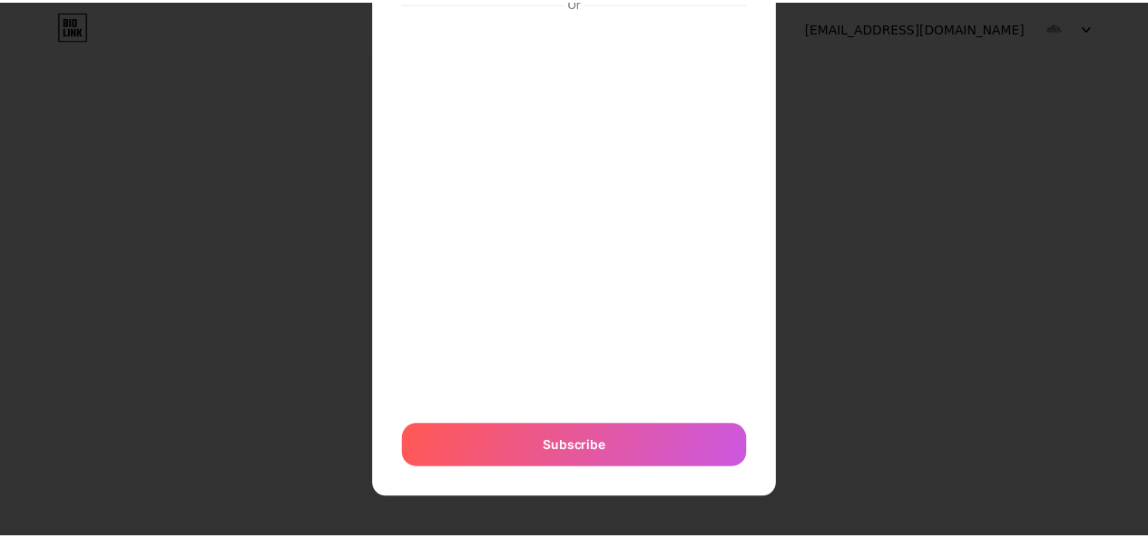
scroll to position [0, 0]
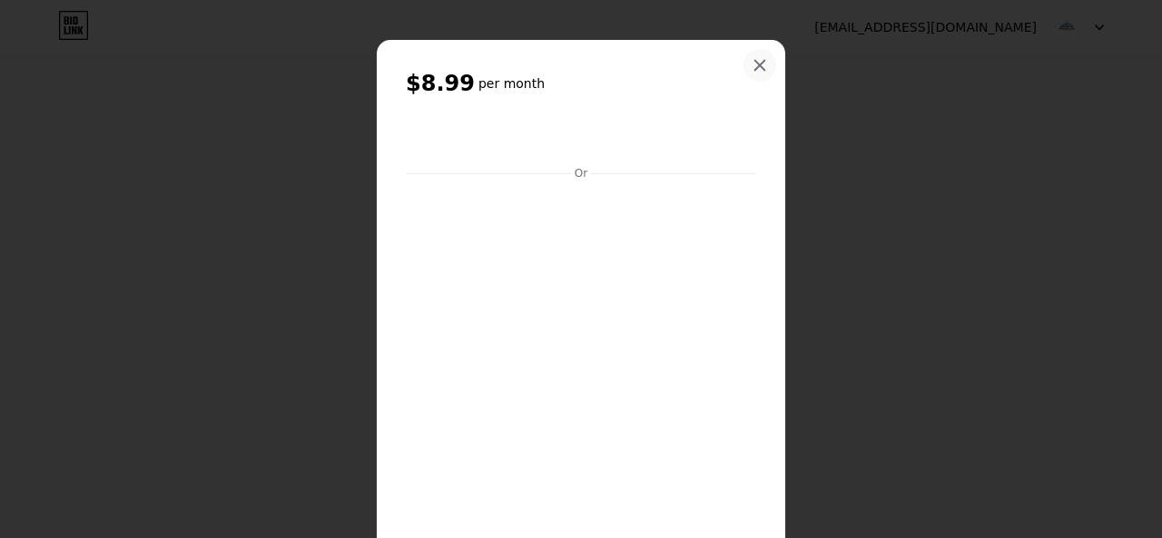
click at [752, 61] on icon at bounding box center [759, 65] width 15 height 15
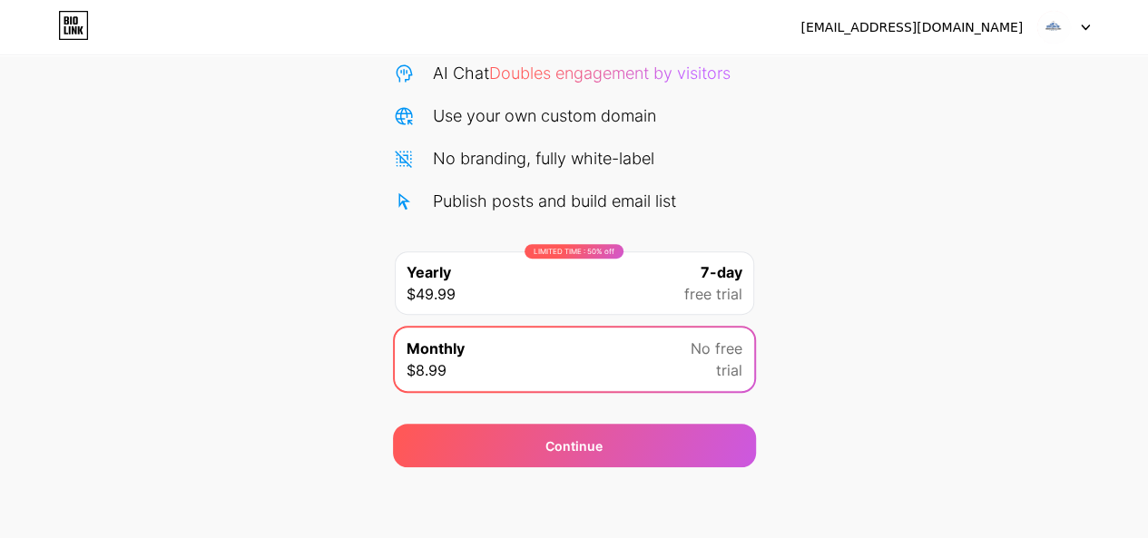
click at [61, 29] on icon at bounding box center [73, 25] width 31 height 29
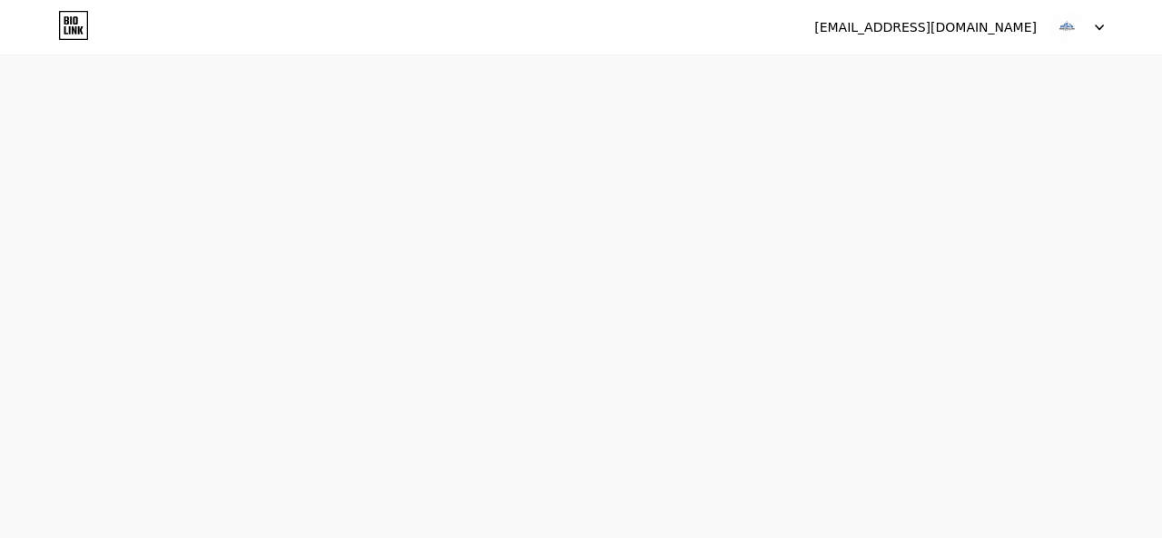
click at [1073, 28] on img at bounding box center [1067, 27] width 34 height 34
click at [936, 33] on div "[EMAIL_ADDRESS][DOMAIN_NAME]" at bounding box center [925, 27] width 222 height 19
click at [1100, 27] on icon at bounding box center [1098, 27] width 7 height 5
click at [984, 26] on div "[EMAIL_ADDRESS][DOMAIN_NAME]" at bounding box center [925, 27] width 222 height 19
click at [923, 29] on div "[EMAIL_ADDRESS][DOMAIN_NAME]" at bounding box center [925, 27] width 222 height 19
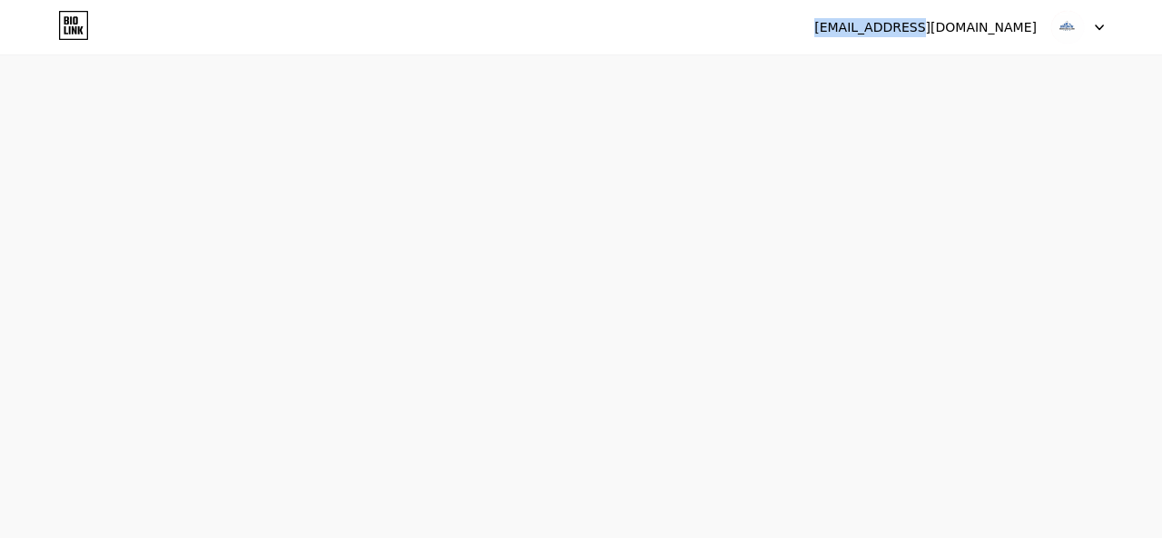
click at [923, 29] on div "[EMAIL_ADDRESS][DOMAIN_NAME]" at bounding box center [925, 27] width 222 height 19
click at [965, 28] on div "[EMAIL_ADDRESS][DOMAIN_NAME]" at bounding box center [925, 27] width 222 height 19
click at [931, 223] on div "bigcountrya061@gmail.com Logout Link Copied Start your 7 day free trial Cancel …" at bounding box center [581, 269] width 1162 height 538
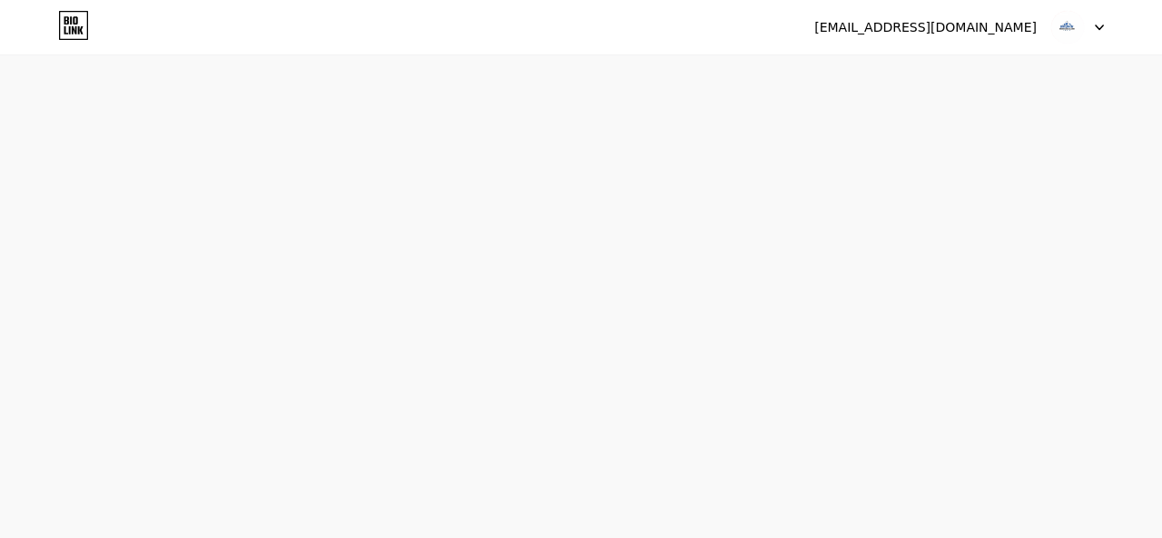
click at [73, 21] on icon at bounding box center [75, 20] width 5 height 8
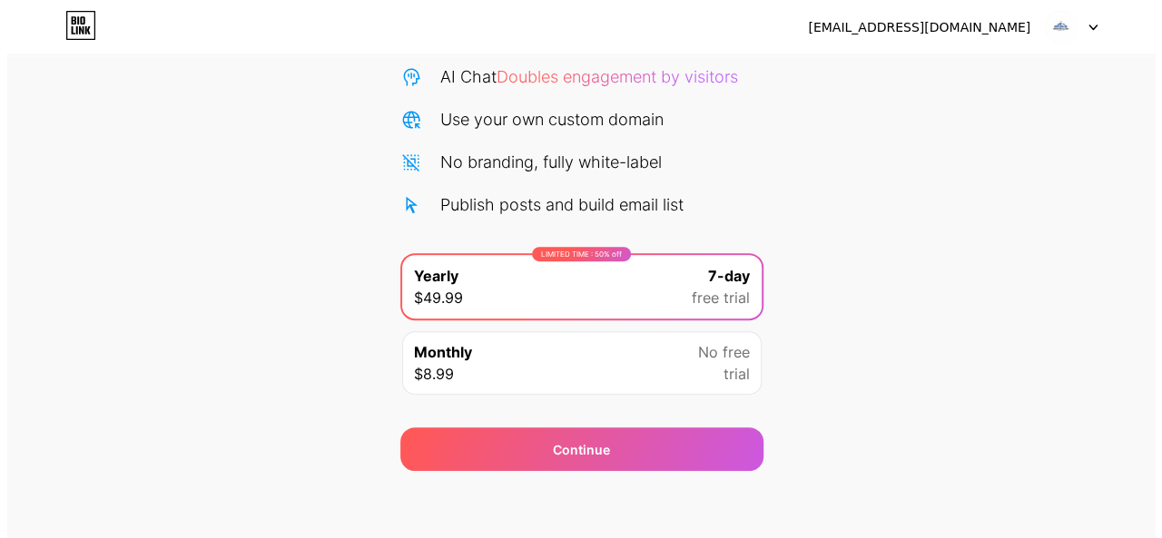
scroll to position [191, 0]
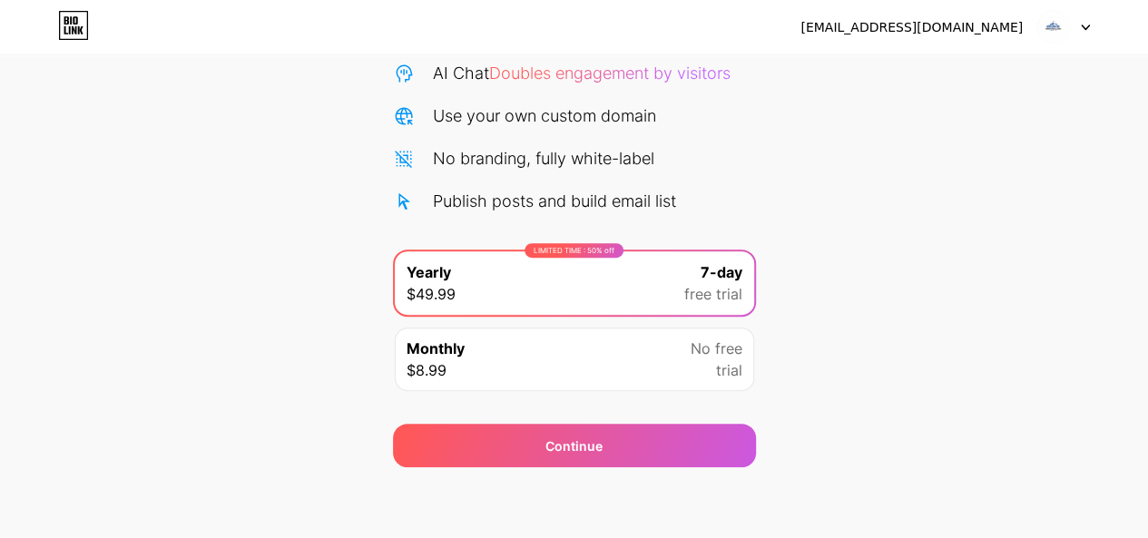
click at [640, 353] on div "Monthly $8.99 No free trial" at bounding box center [574, 360] width 359 height 64
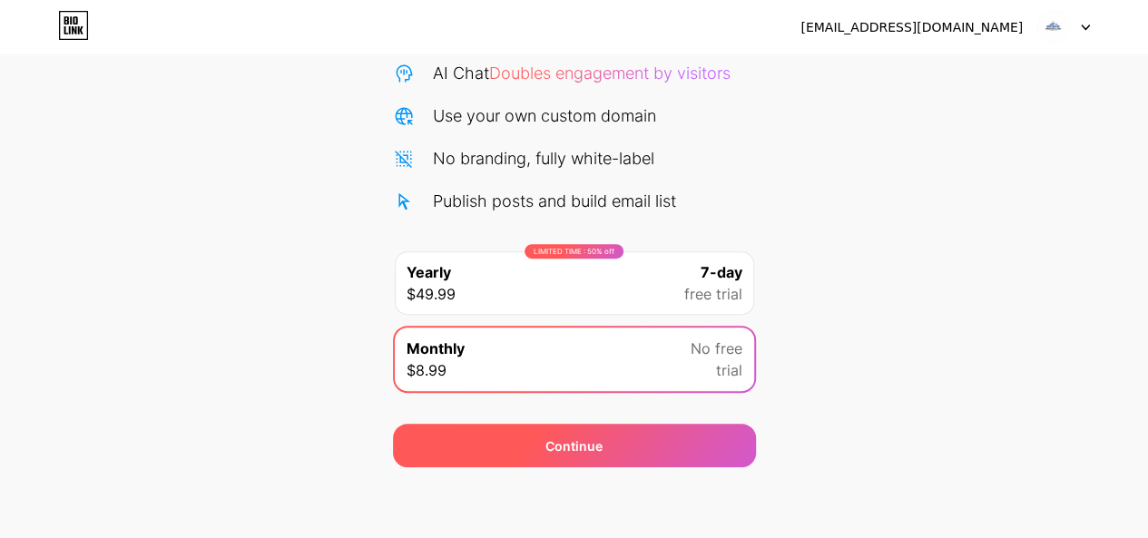
click at [591, 446] on div "Continue" at bounding box center [573, 445] width 57 height 19
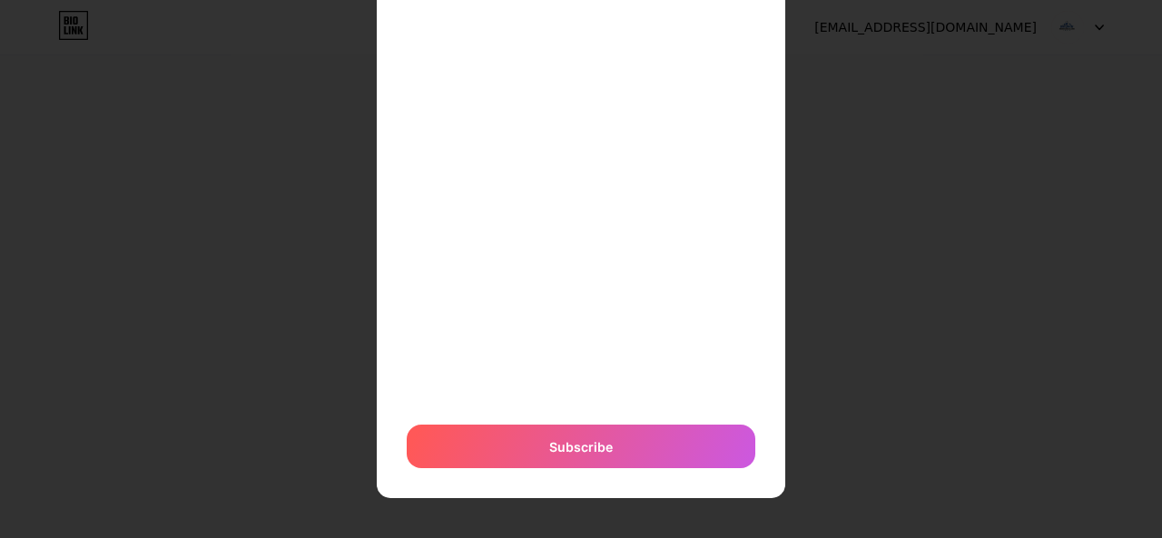
scroll to position [0, 0]
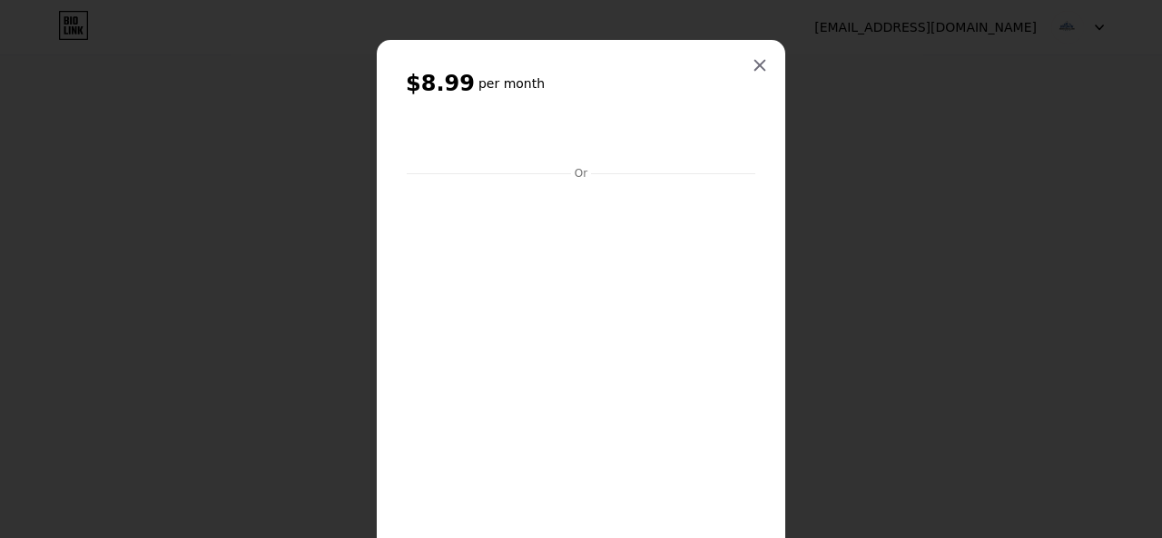
click at [752, 63] on icon at bounding box center [759, 65] width 15 height 15
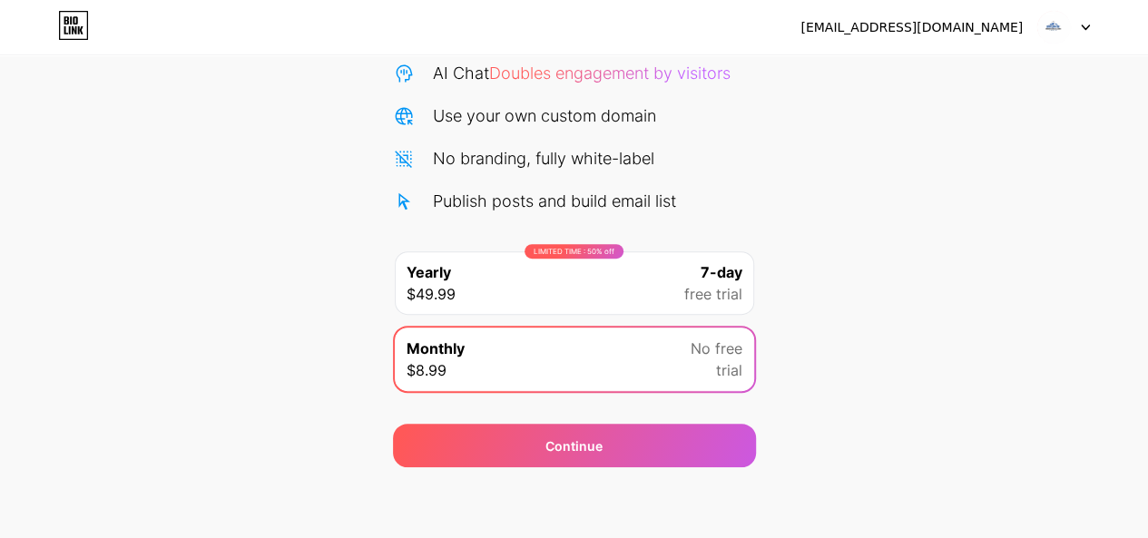
click at [519, 274] on div "LIMITED TIME : 50% off Yearly $49.99 7-day free trial" at bounding box center [574, 283] width 359 height 64
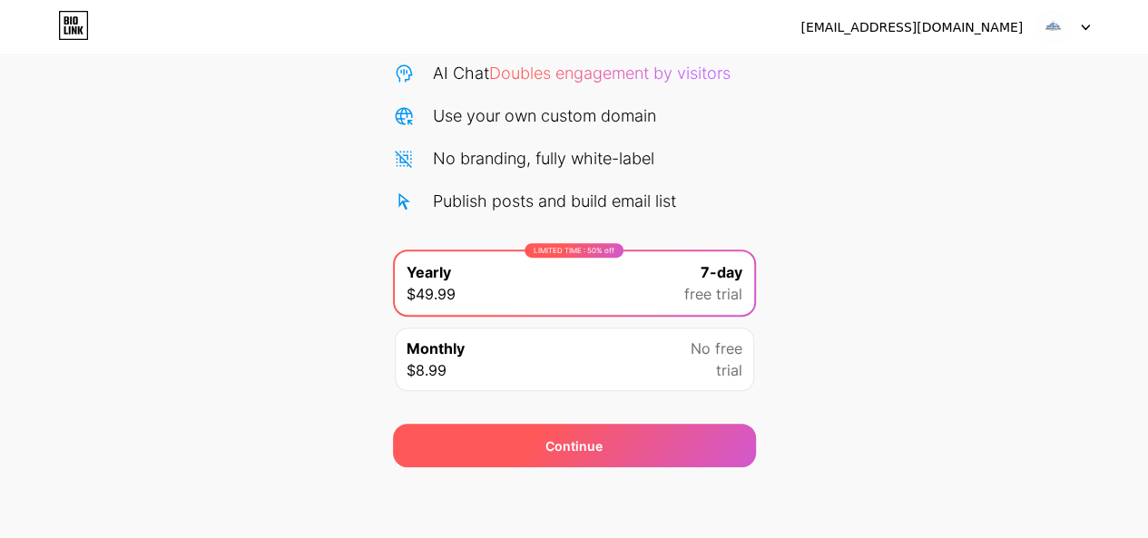
click at [559, 433] on div "Continue" at bounding box center [574, 446] width 363 height 44
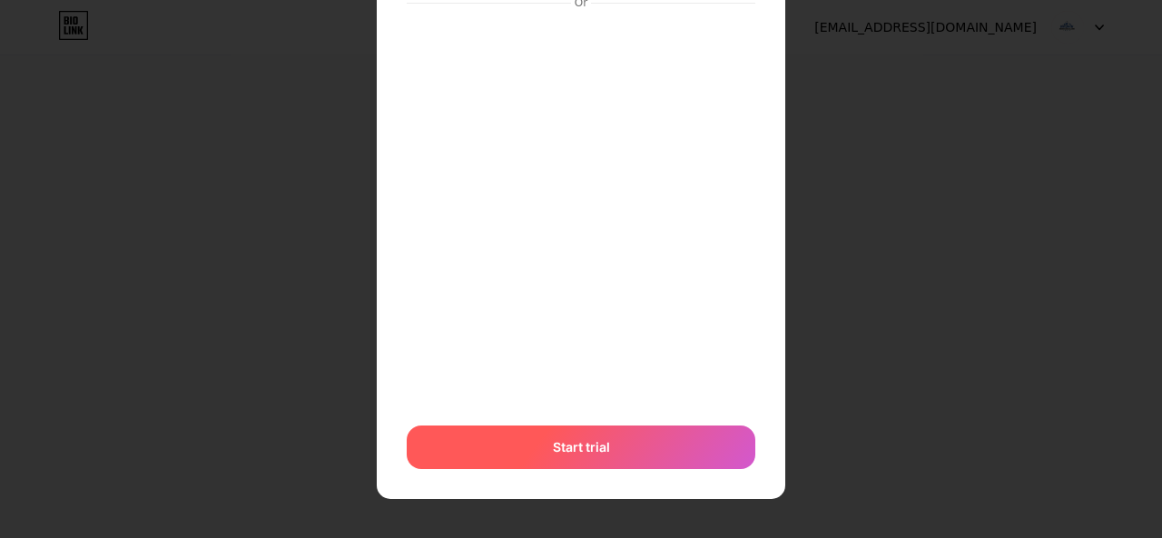
click at [572, 451] on span "Start trial" at bounding box center [581, 446] width 57 height 19
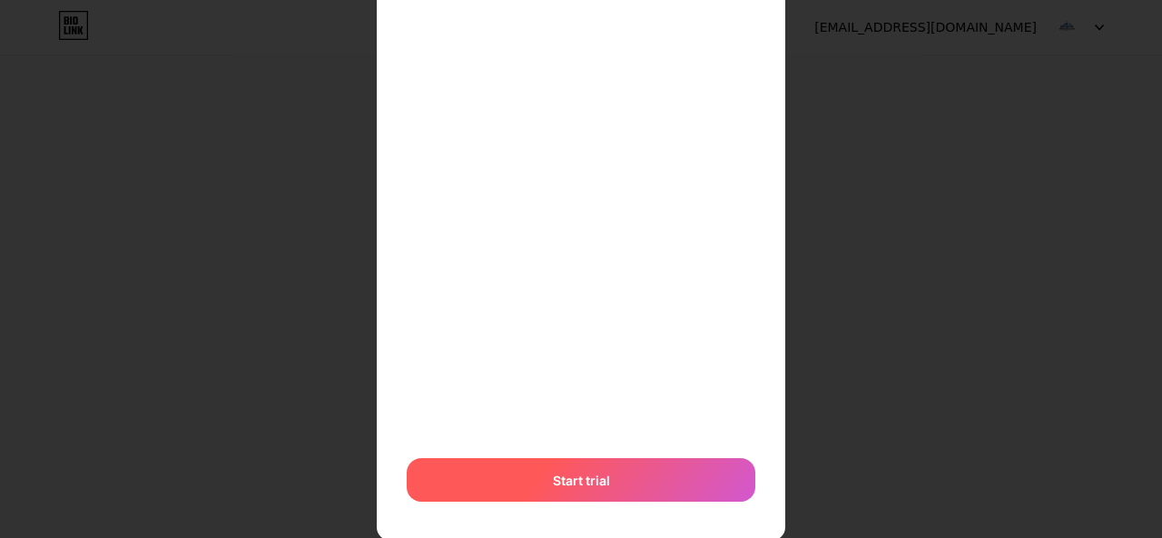
click at [566, 478] on span "Start trial" at bounding box center [580, 479] width 57 height 19
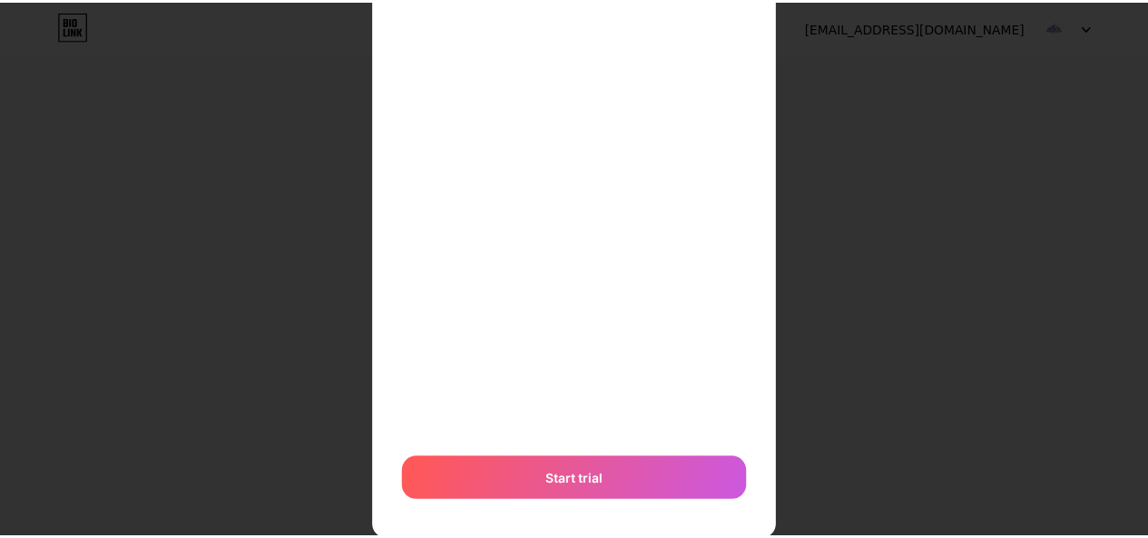
scroll to position [0, 0]
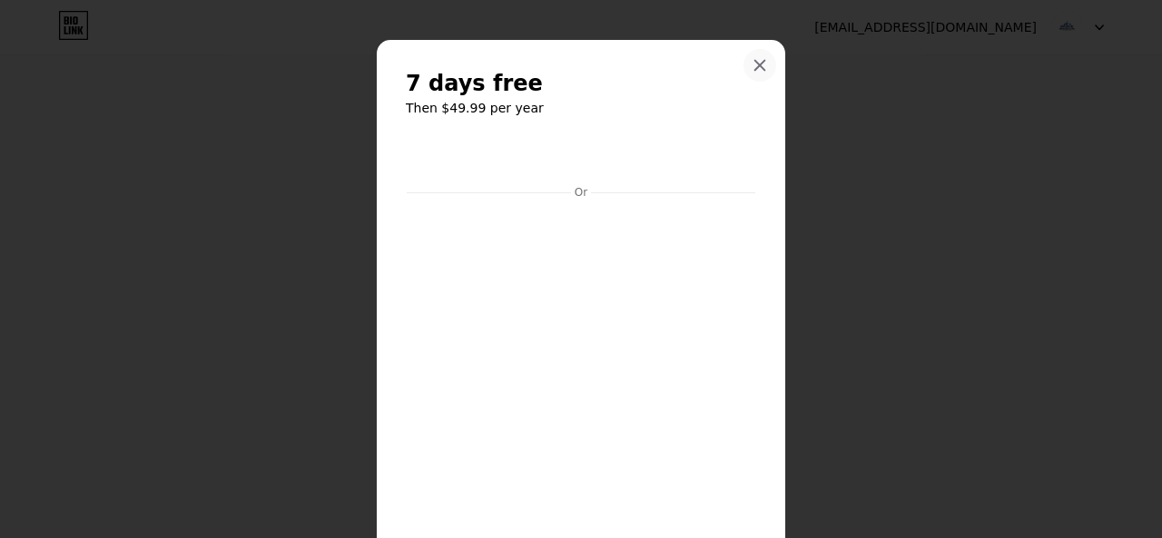
click at [755, 61] on icon at bounding box center [759, 65] width 15 height 15
